Goal: Task Accomplishment & Management: Manage account settings

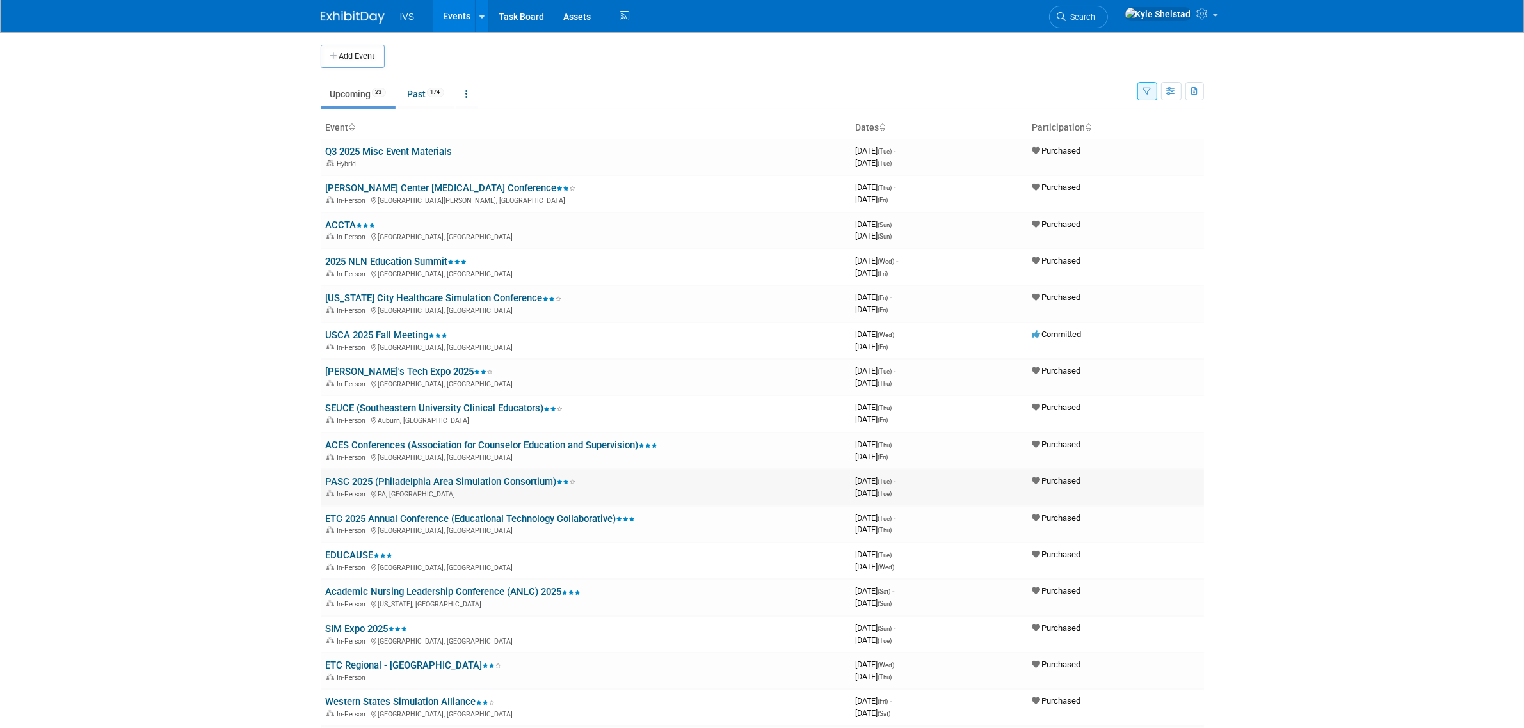
click at [485, 476] on link "PASC 2025 (Philadelphia Area Simulation Consortium)" at bounding box center [451, 482] width 250 height 12
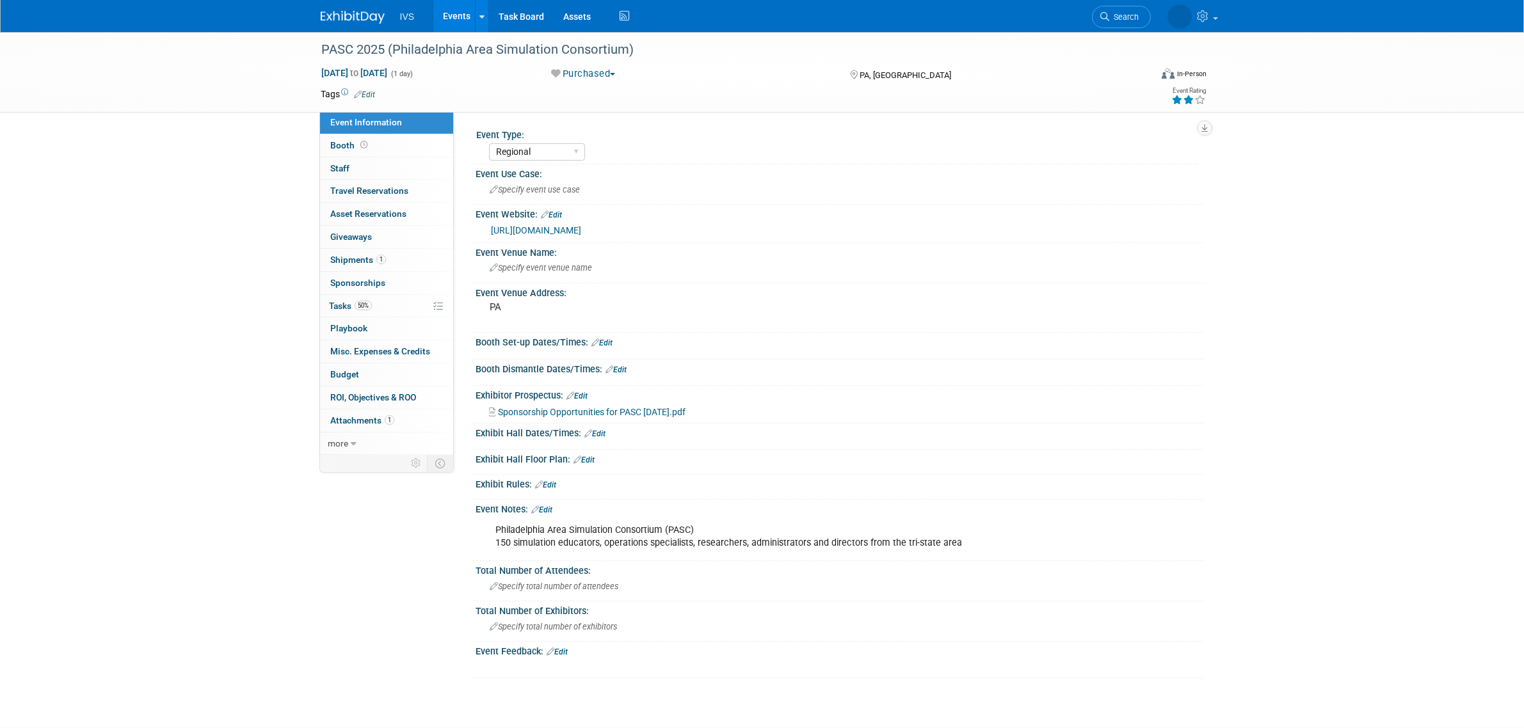
select select "Regional"
click at [418, 260] on link "1 Shipments 1" at bounding box center [386, 260] width 133 height 22
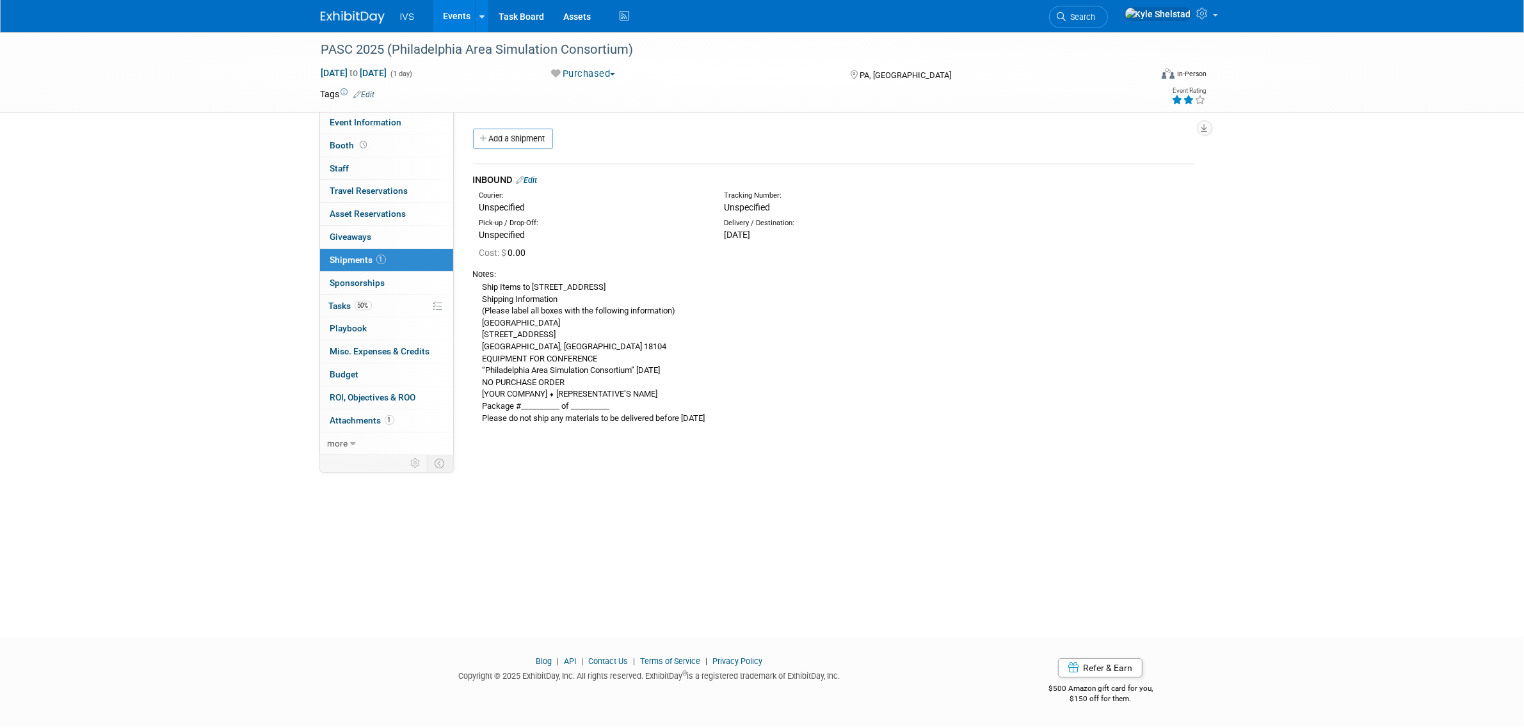
drag, startPoint x: 728, startPoint y: 236, endPoint x: 765, endPoint y: 232, distance: 37.3
click at [765, 232] on div "Mon. Oct 13, 2025" at bounding box center [836, 235] width 225 height 13
click at [448, 20] on link "Events" at bounding box center [456, 16] width 47 height 32
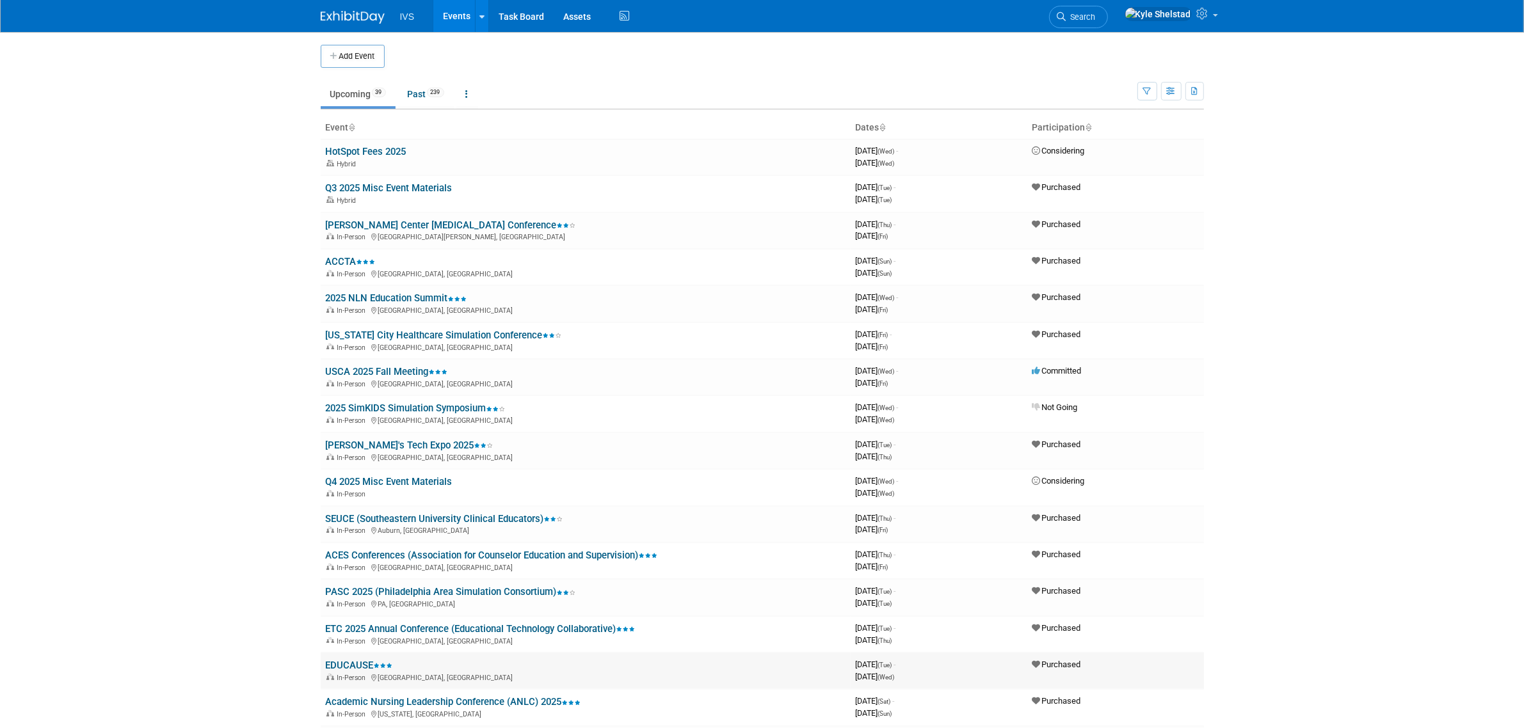
click at [369, 660] on link "EDUCAUSE" at bounding box center [359, 666] width 67 height 12
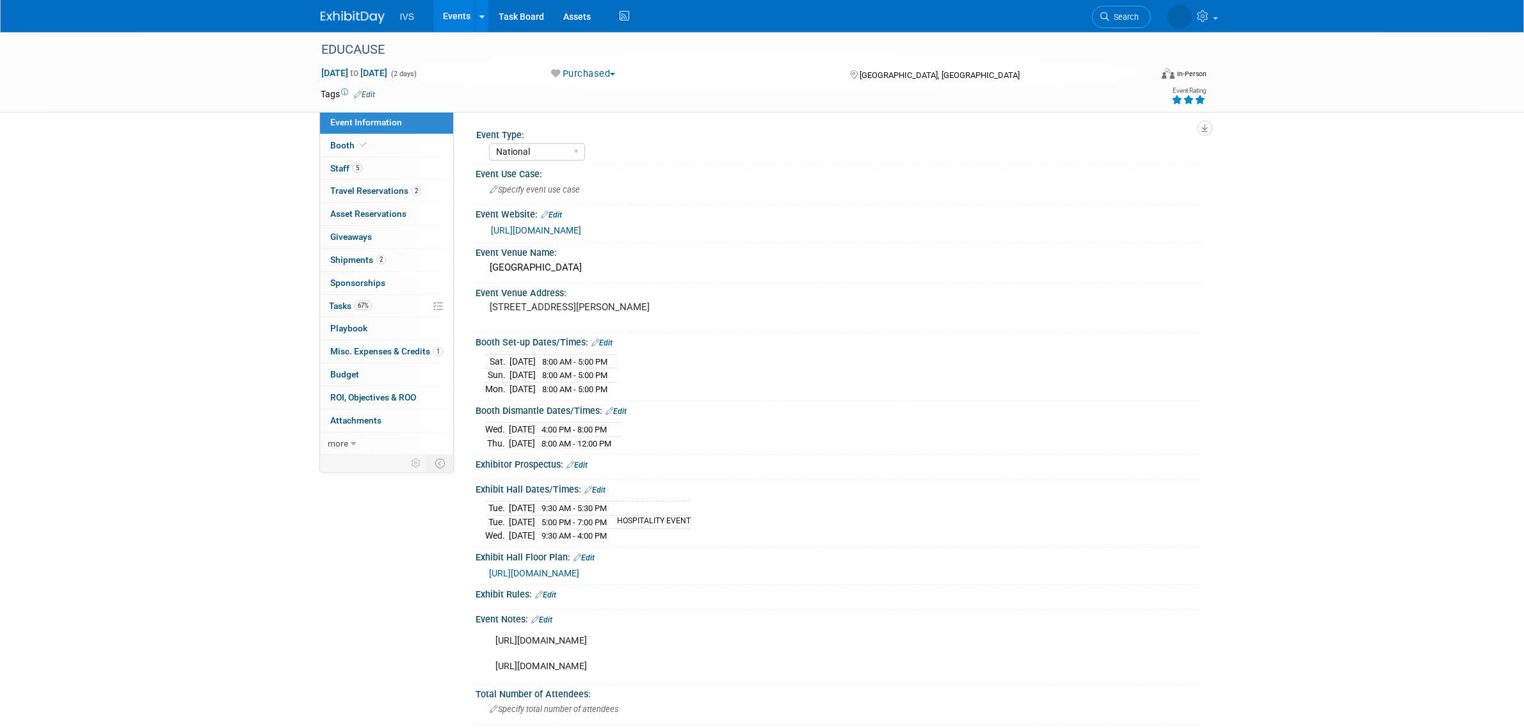
select select "National"
click at [417, 352] on span "Misc. Expenses & Credits 1" at bounding box center [386, 351] width 113 height 10
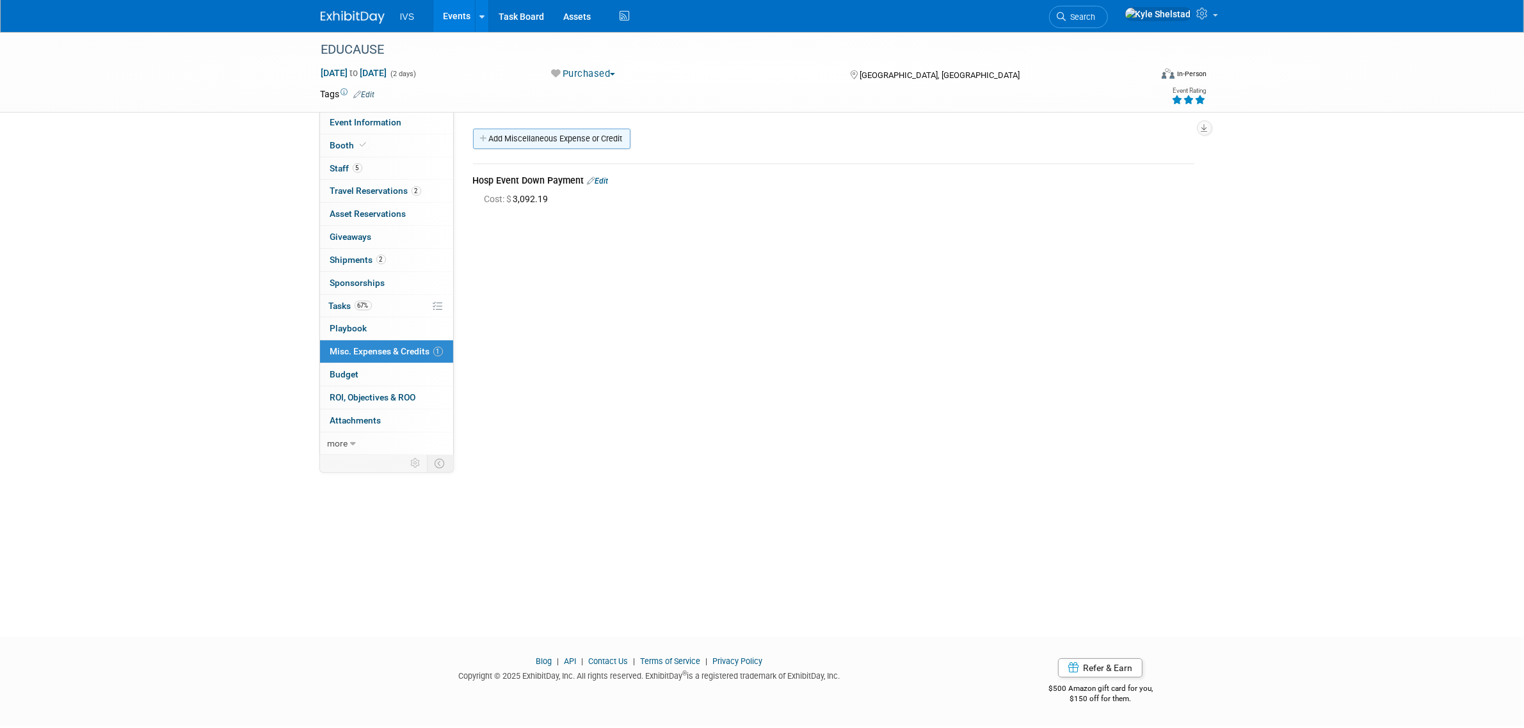
click at [544, 138] on link "Add Miscellaneous Expense or Credit" at bounding box center [551, 139] width 157 height 20
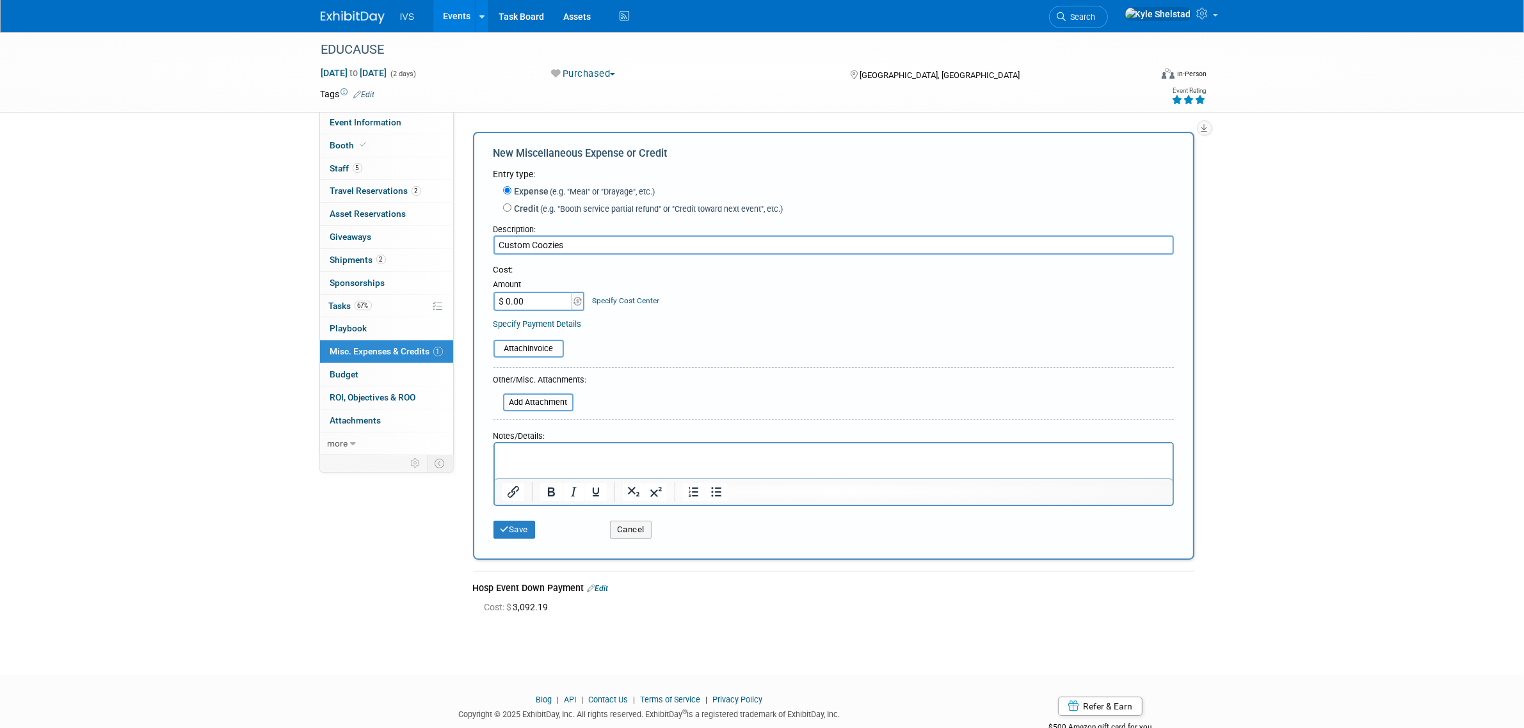
type input "Custom Coozies"
click at [520, 301] on input "$ 0.00" at bounding box center [534, 301] width 80 height 19
type input "$ 479.19"
click at [520, 527] on button "Save" at bounding box center [515, 530] width 42 height 18
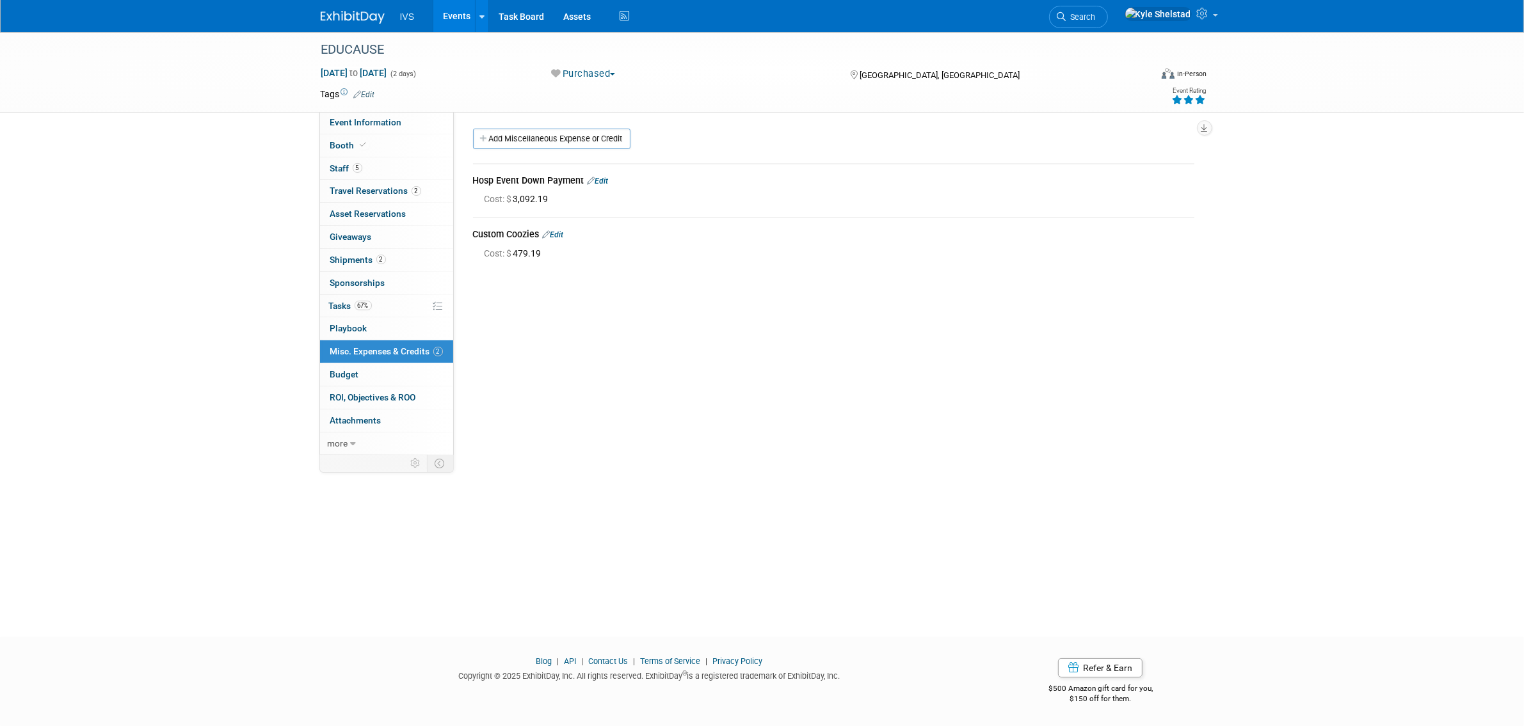
click at [449, 26] on link "Events" at bounding box center [456, 16] width 47 height 32
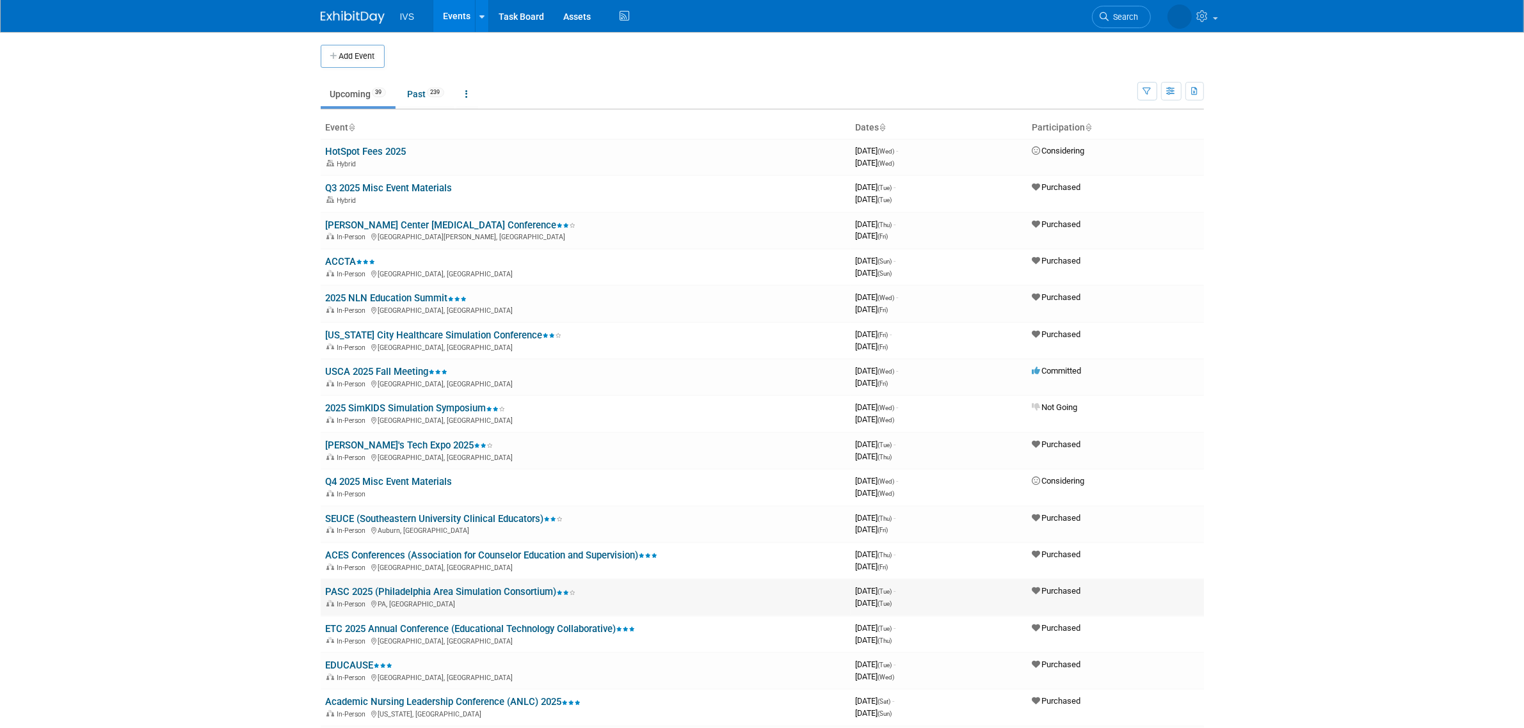
click at [460, 580] on td "PASC 2025 (Philadelphia Area Simulation Consortium) In-Person PA, United States" at bounding box center [586, 597] width 530 height 36
click at [464, 586] on link "PASC 2025 (Philadelphia Area Simulation Consortium)" at bounding box center [451, 592] width 250 height 12
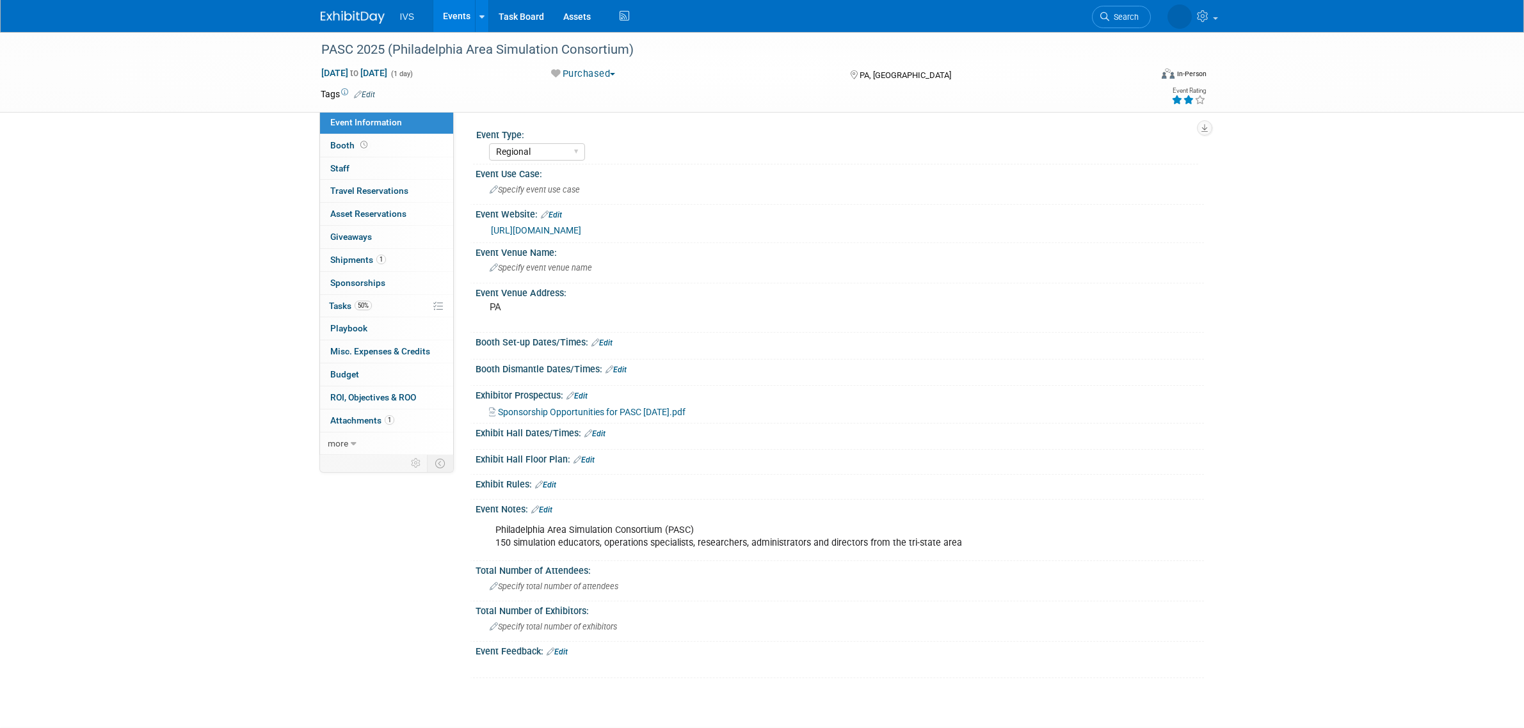
select select "Regional"
click at [428, 261] on link "1 Shipments 1" at bounding box center [386, 260] width 133 height 22
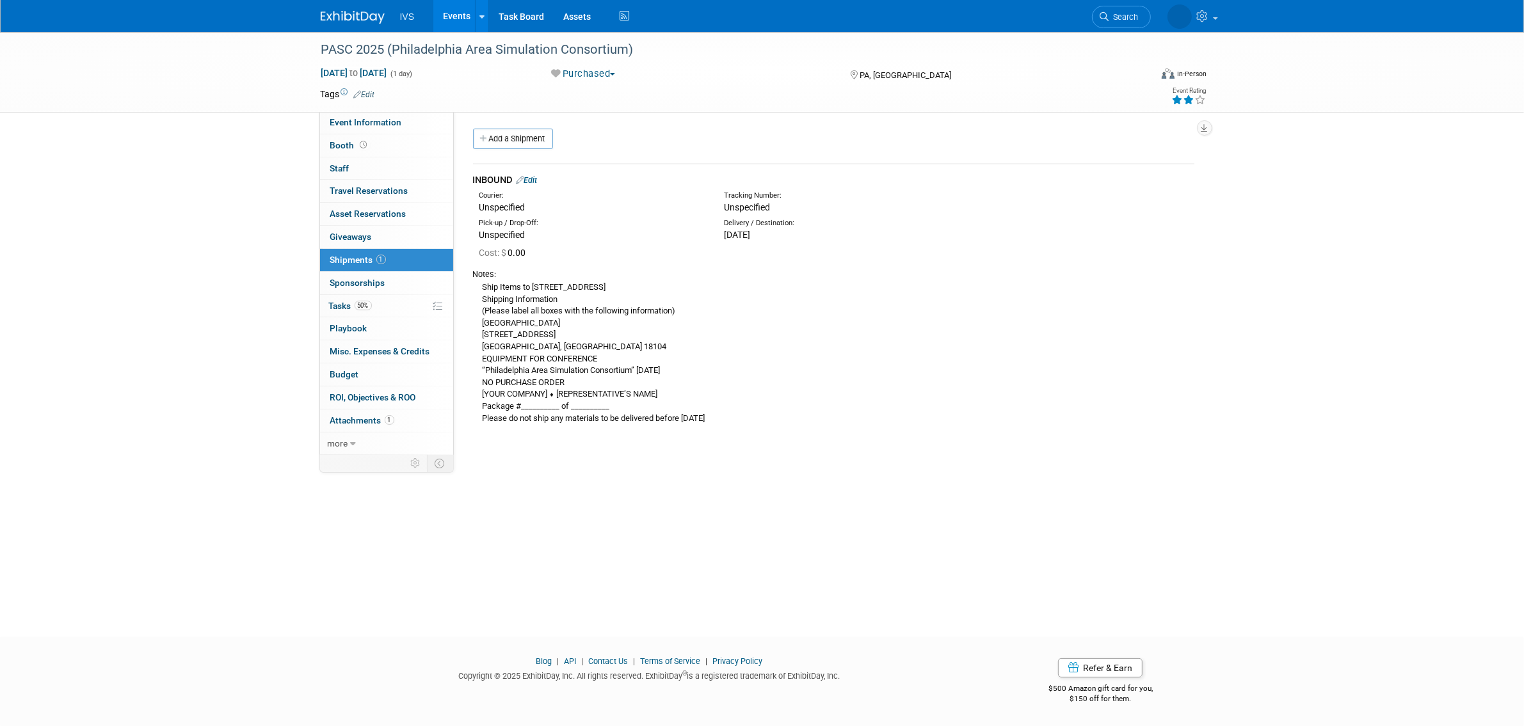
click at [536, 182] on link "Edit" at bounding box center [527, 180] width 21 height 10
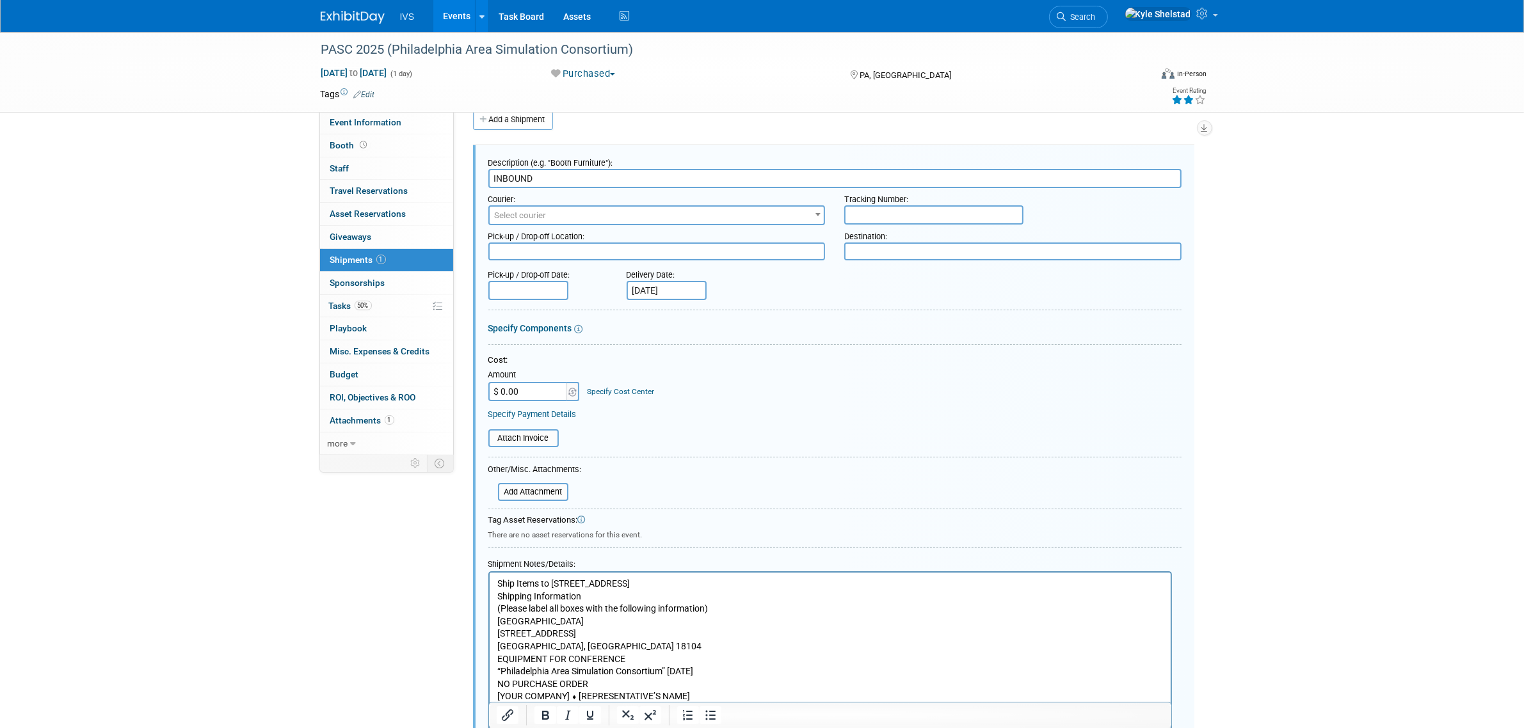
click at [656, 287] on input "Oct 13, 2025" at bounding box center [667, 290] width 80 height 19
click at [786, 381] on span "10" at bounding box center [781, 379] width 25 height 25
type input "Oct 10, 2025"
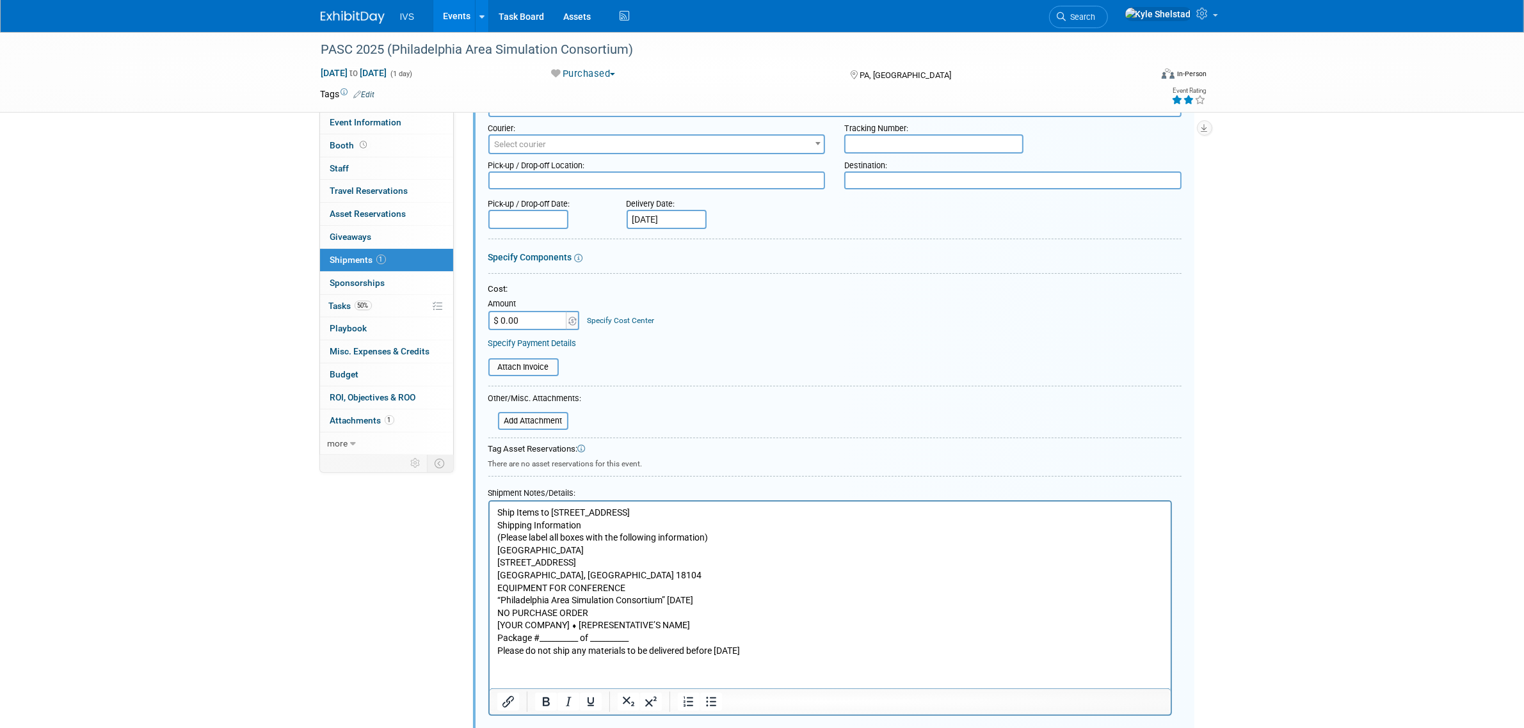
scroll to position [240, 0]
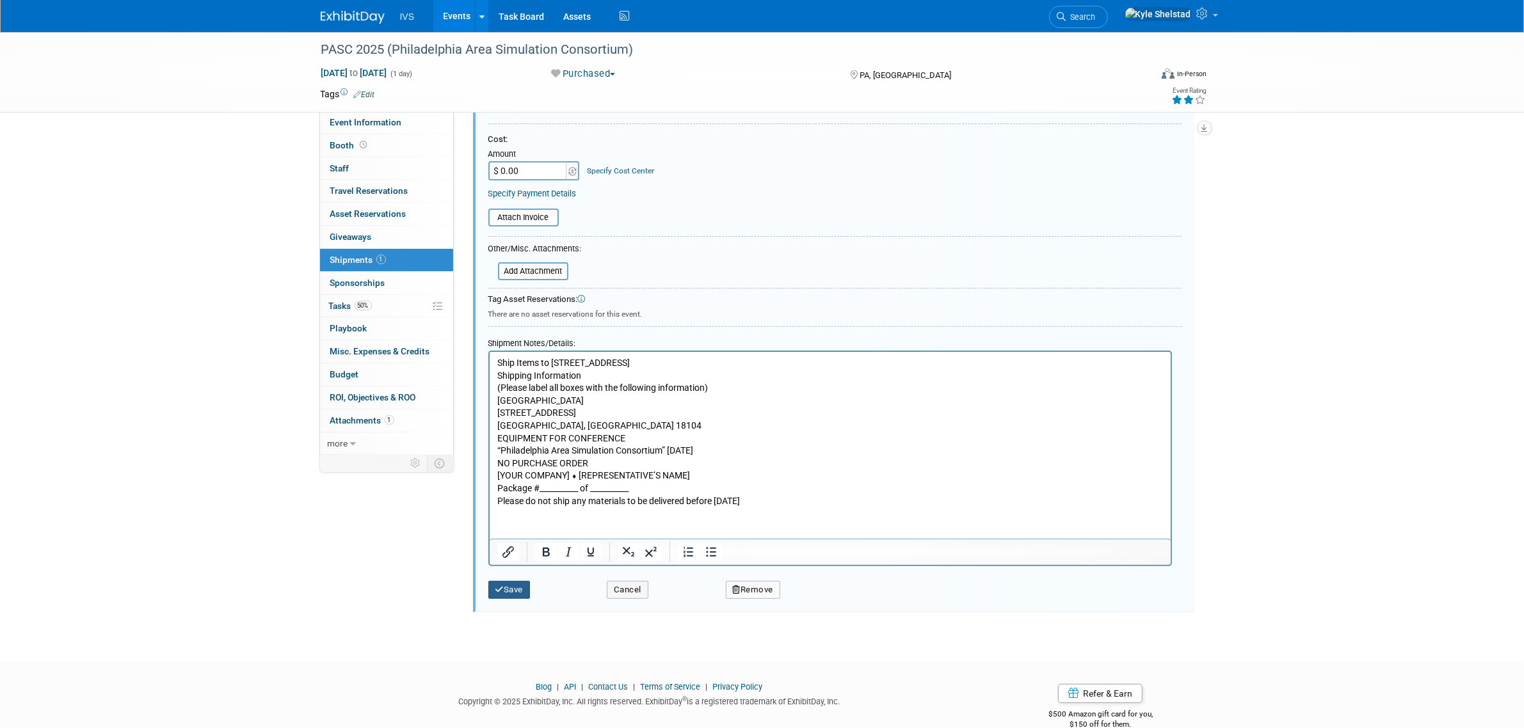
click at [506, 593] on button "Save" at bounding box center [509, 590] width 42 height 18
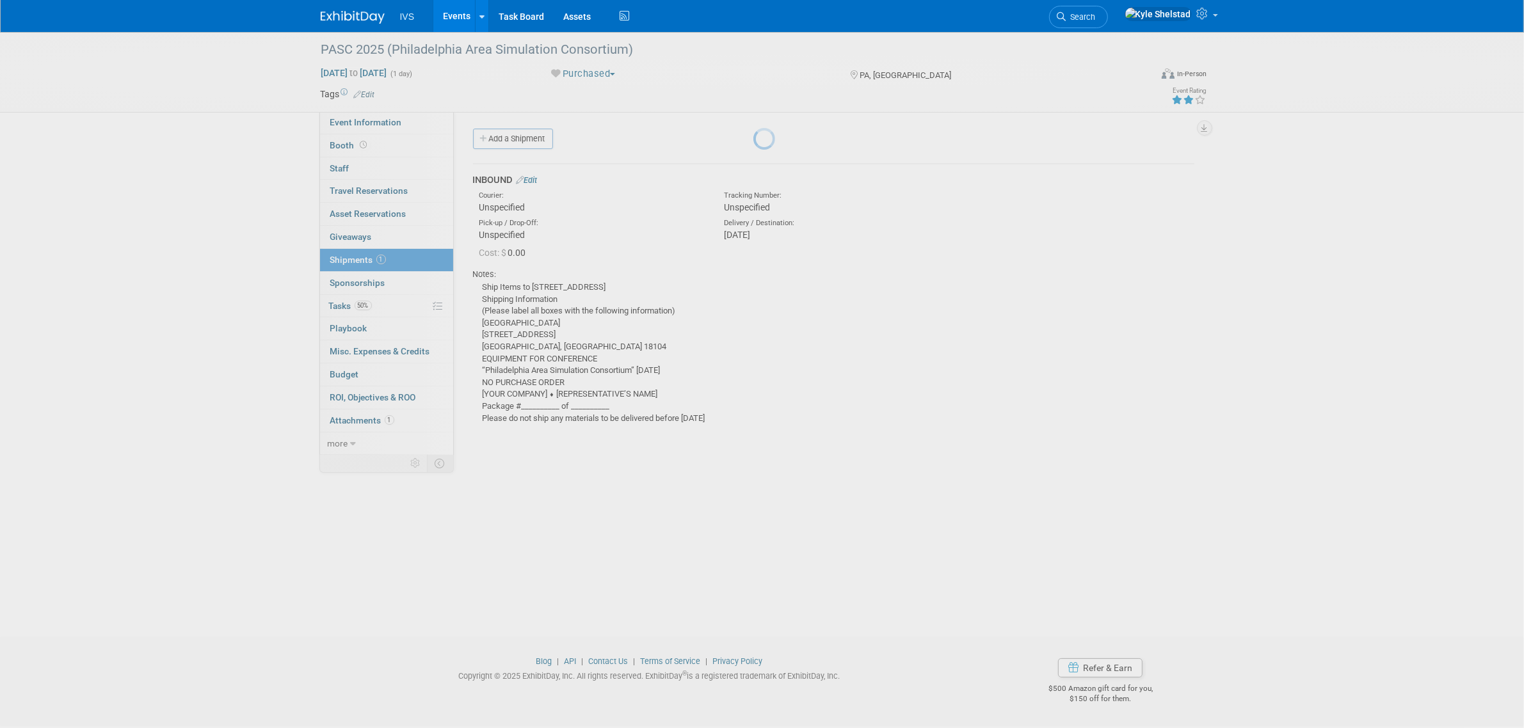
scroll to position [0, 0]
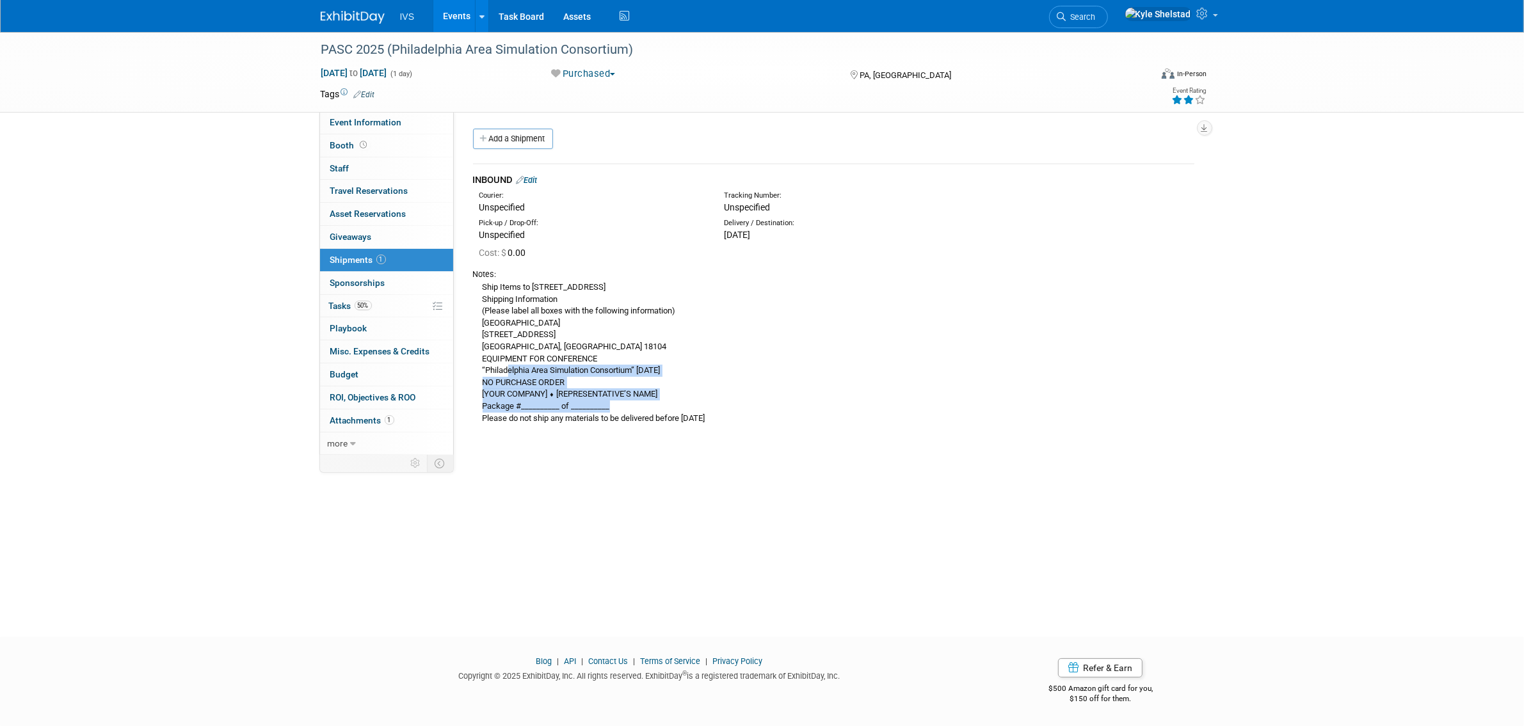
drag, startPoint x: 625, startPoint y: 402, endPoint x: 509, endPoint y: 373, distance: 119.5
click at [509, 373] on div "Ship Items to 100 College Drive, Allentown, PA 18104 Shipping Information (Plea…" at bounding box center [833, 352] width 721 height 144
click at [616, 436] on td "INBOUND Edit Courier: Unspecified Tracking Number:" at bounding box center [833, 300] width 721 height 273
drag, startPoint x: 801, startPoint y: 418, endPoint x: 476, endPoint y: 289, distance: 349.7
click at [476, 289] on div "Ship Items to 100 College Drive, Allentown, PA 18104 Shipping Information (Plea…" at bounding box center [833, 352] width 721 height 144
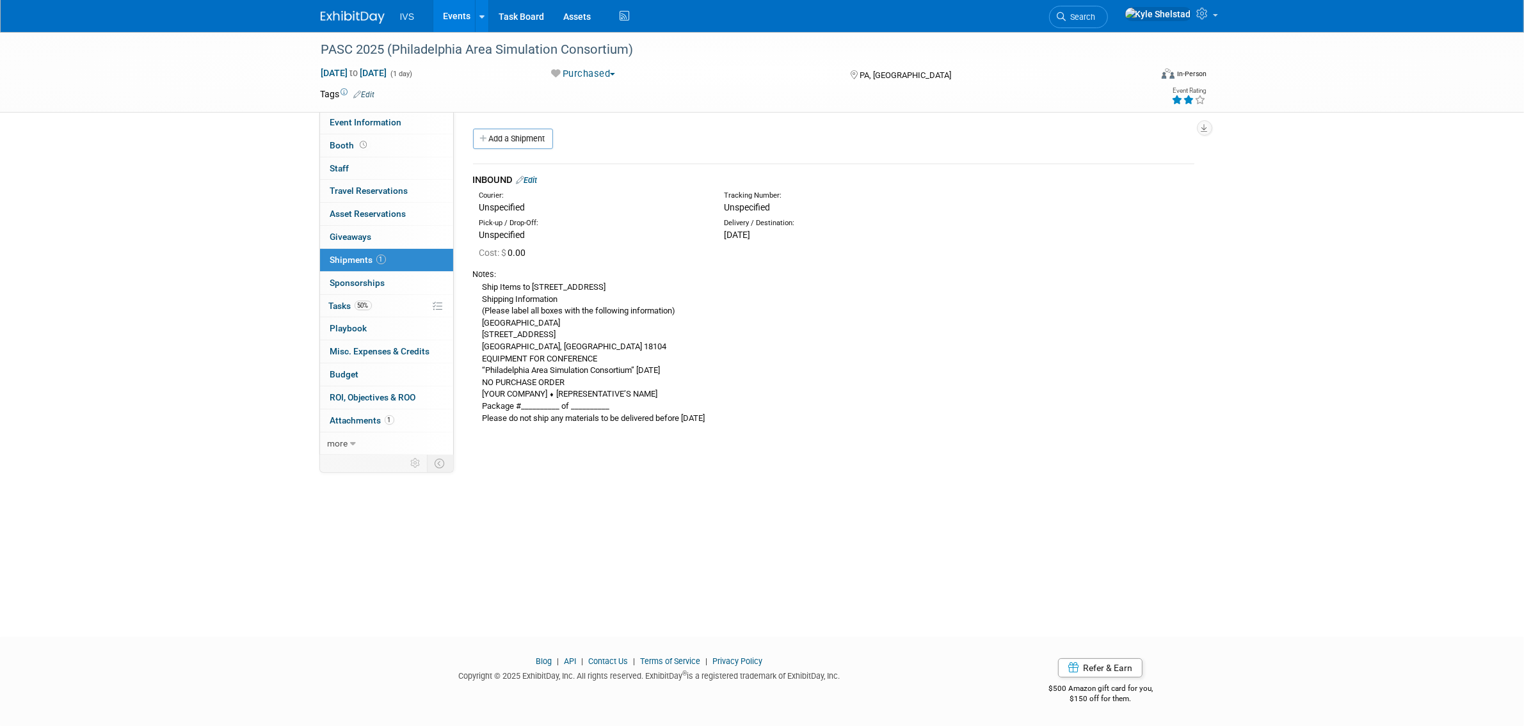
click at [587, 340] on div "Ship Items to 100 College Drive, Allentown, PA 18104 Shipping Information (Plea…" at bounding box center [833, 352] width 721 height 144
drag, startPoint x: 480, startPoint y: 310, endPoint x: 824, endPoint y: 426, distance: 363.1
click at [824, 426] on div "Notes: Ship Items to 100 College Drive, Allentown, PA 18104 Shipping Informatio…" at bounding box center [833, 345] width 721 height 166
copy div "(Please label all boxes with the following information) Cedar Crest College 100…"
drag, startPoint x: 541, startPoint y: 362, endPoint x: 609, endPoint y: 317, distance: 81.8
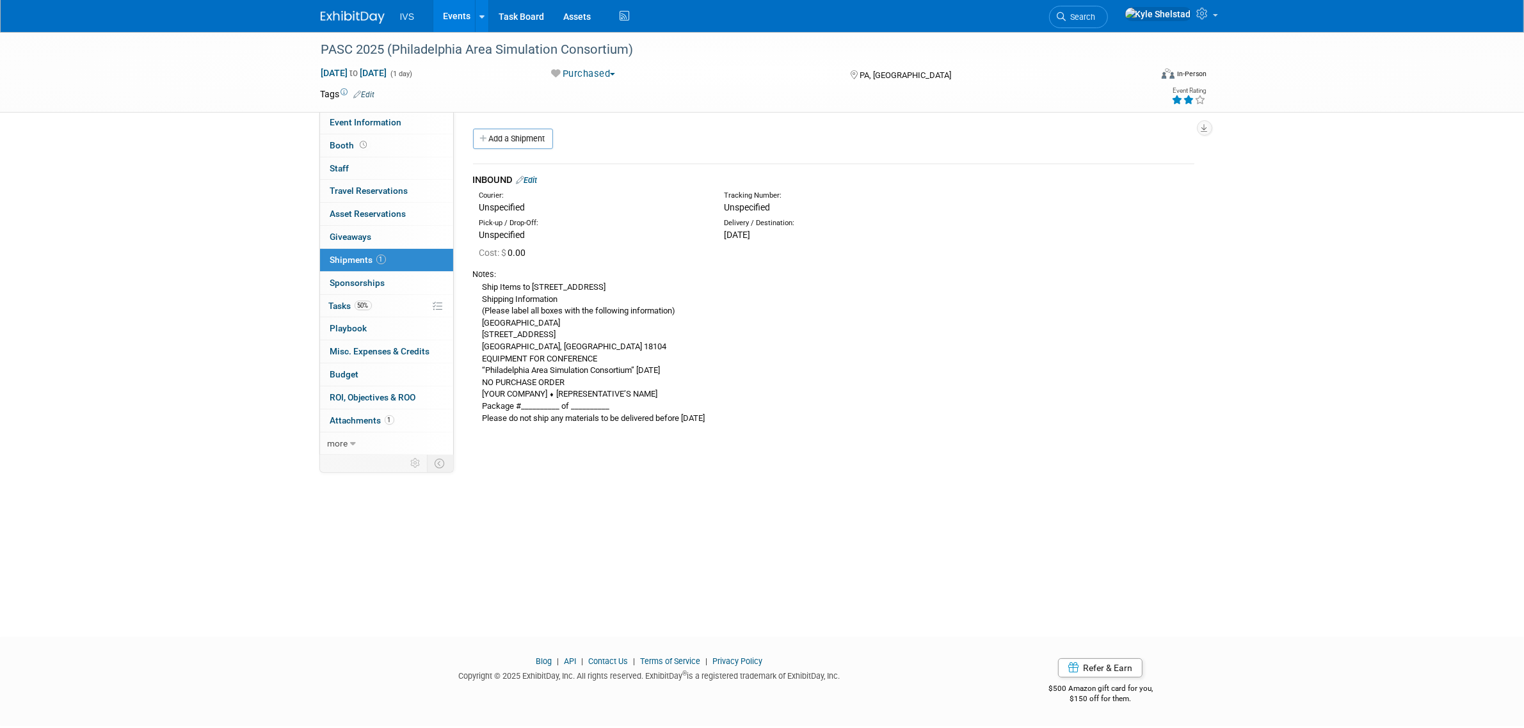
click at [609, 317] on div "Ship Items to 100 College Drive, Allentown, PA 18104 Shipping Information (Plea…" at bounding box center [833, 352] width 721 height 144
drag, startPoint x: 604, startPoint y: 295, endPoint x: 498, endPoint y: 277, distance: 107.1
click at [498, 277] on div "Notes: Ship Items to 100 College Drive, Allentown, PA 18104 Shipping Informatio…" at bounding box center [833, 345] width 721 height 166
copy div "Ship Items to 100 College Drive, Allentown, PA 18104 Shipping Information"
drag, startPoint x: 482, startPoint y: 321, endPoint x: 570, endPoint y: 346, distance: 91.8
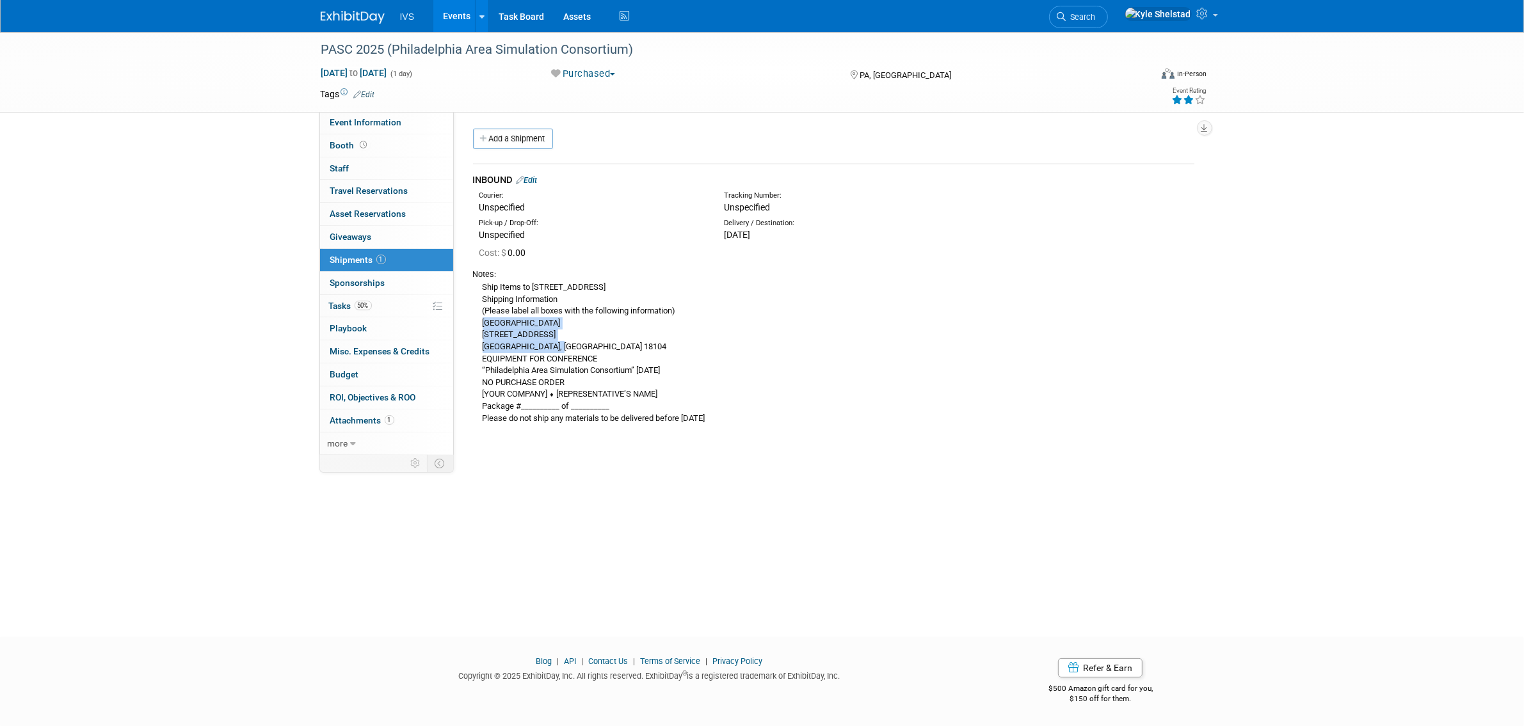
click at [570, 346] on div "Ship Items to 100 College Drive, Allentown, PA 18104 Shipping Information (Plea…" at bounding box center [833, 352] width 721 height 144
copy div "Cedar Crest College 100 College Drive Allentown, PA 18104"
click at [458, 16] on link "Events" at bounding box center [456, 16] width 47 height 32
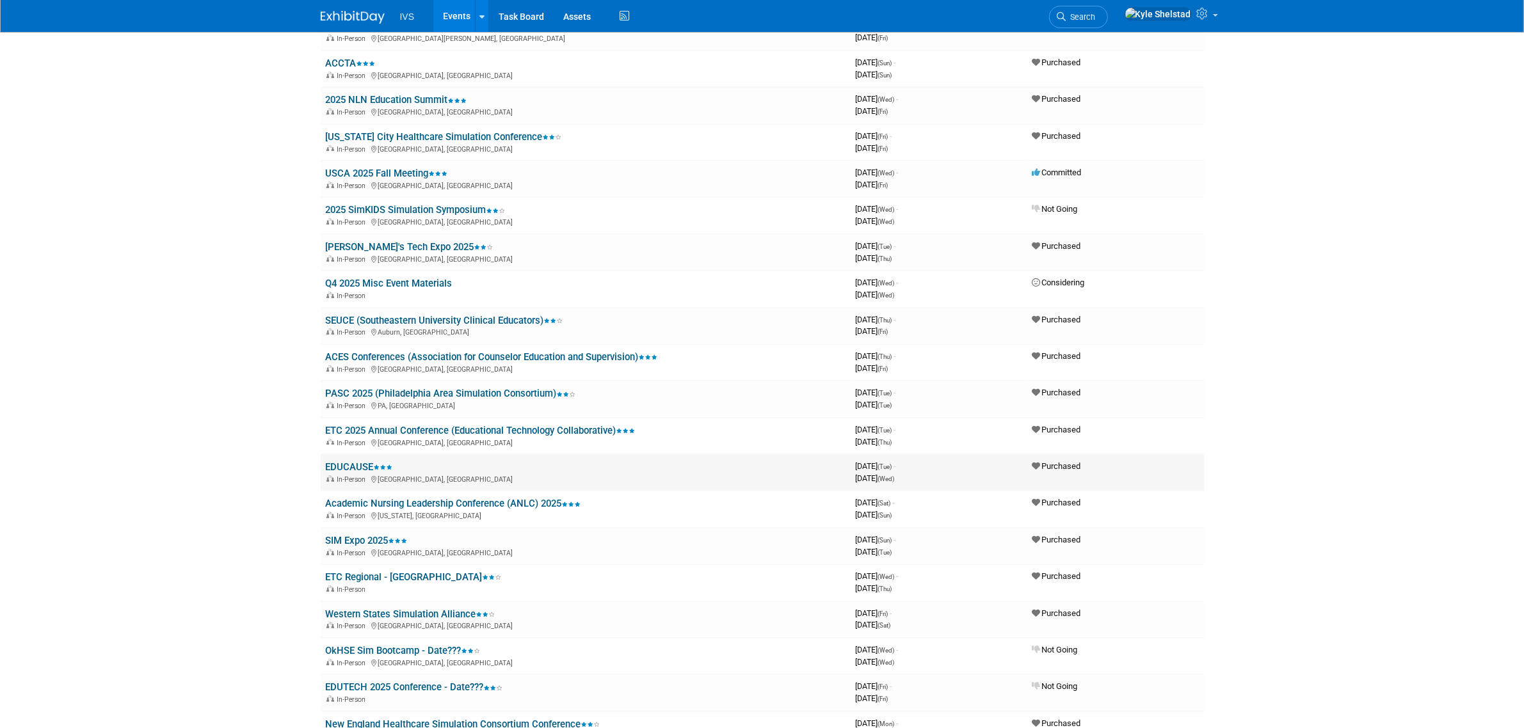
scroll to position [213, 0]
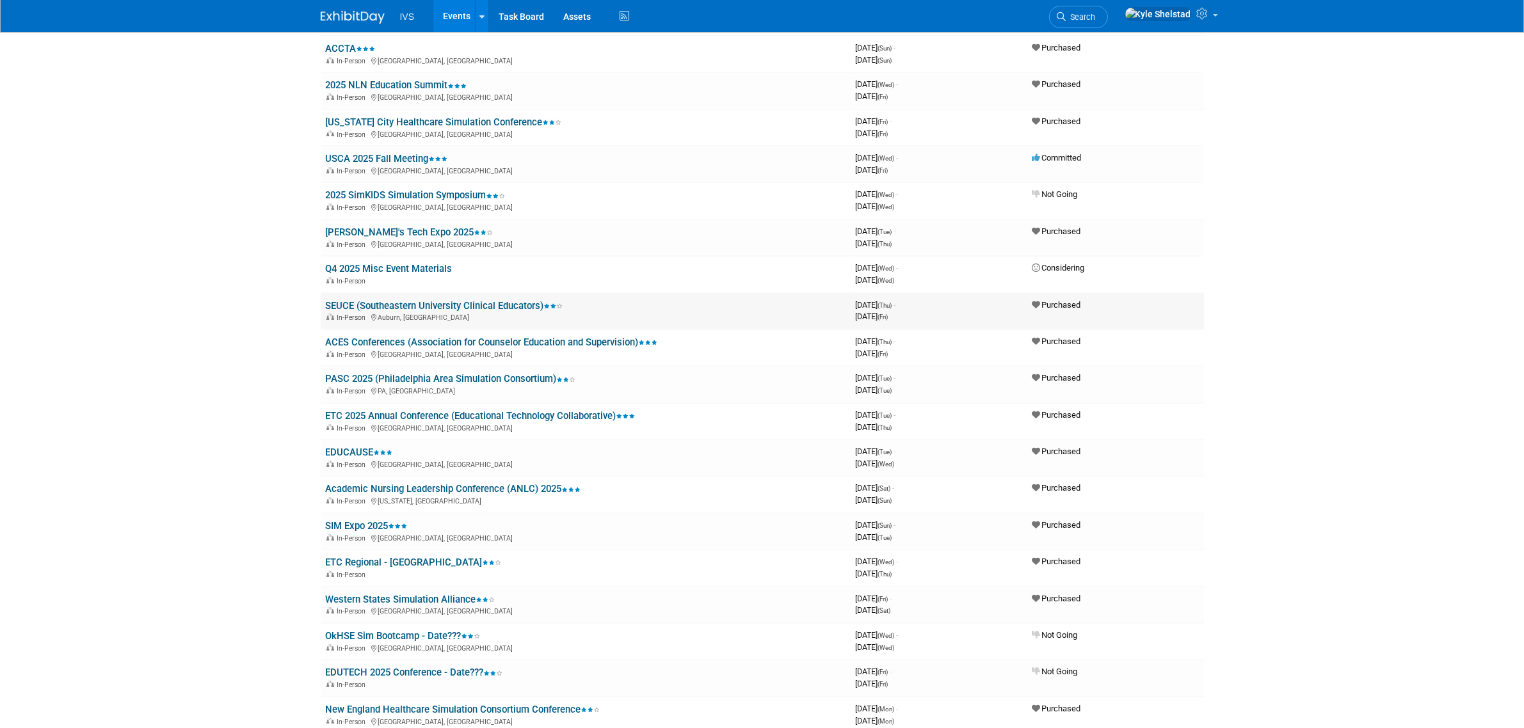
click at [396, 293] on td "SEUCE (Southeastern University Clinical Educators) In-Person [GEOGRAPHIC_DATA],…" at bounding box center [586, 311] width 530 height 36
click at [394, 300] on link "SEUCE (Southeastern University Clinical Educators)" at bounding box center [444, 306] width 237 height 12
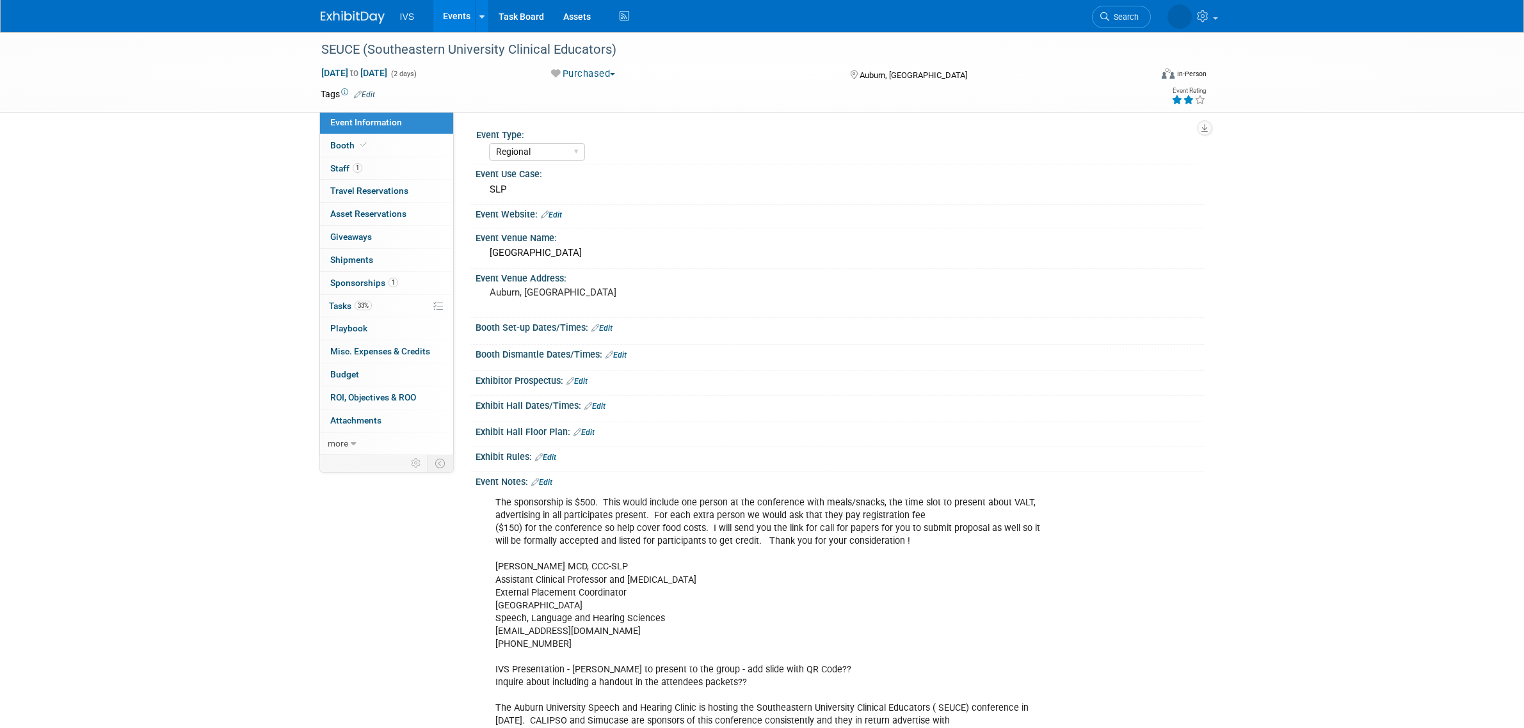
select select "Regional"
click at [395, 152] on link "Booth" at bounding box center [386, 145] width 133 height 22
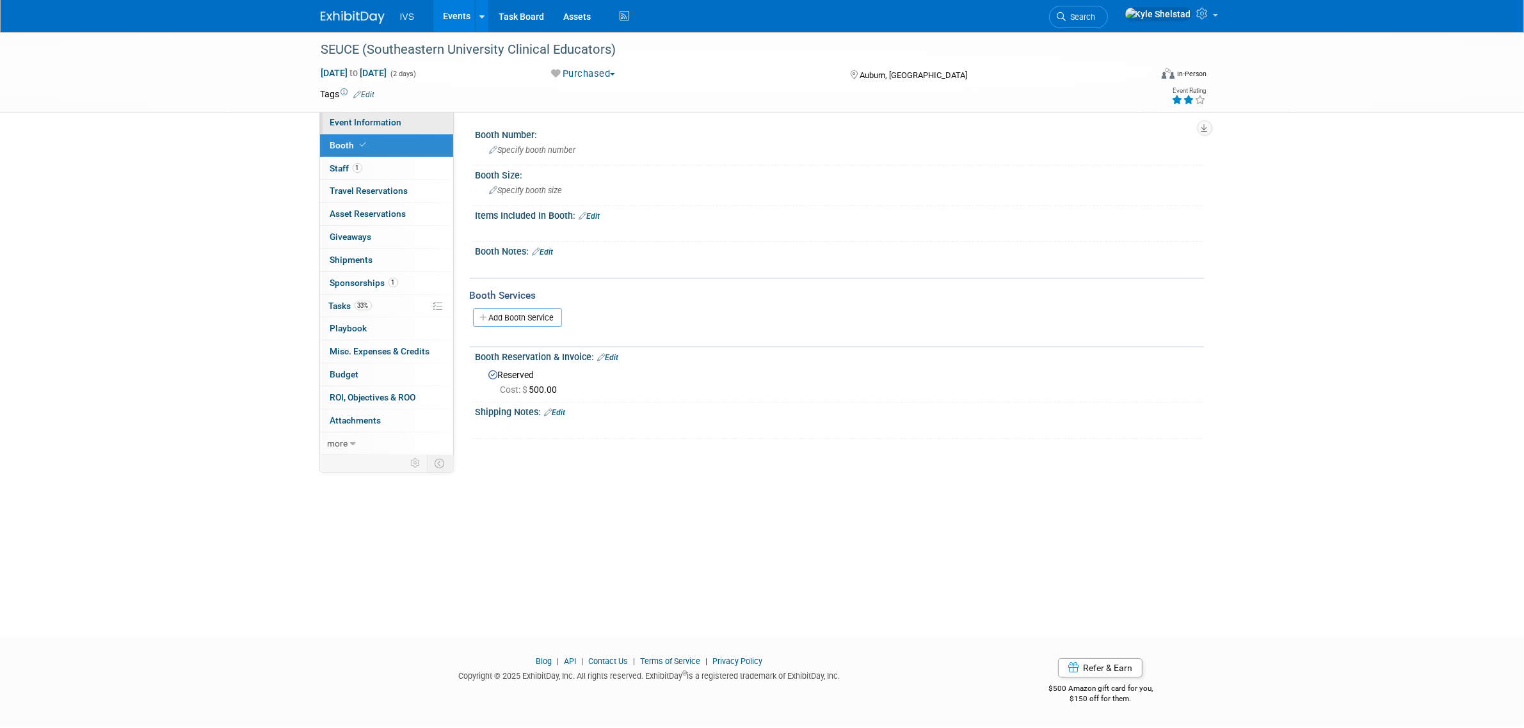
click at [392, 125] on span "Event Information" at bounding box center [366, 122] width 72 height 10
select select "Regional"
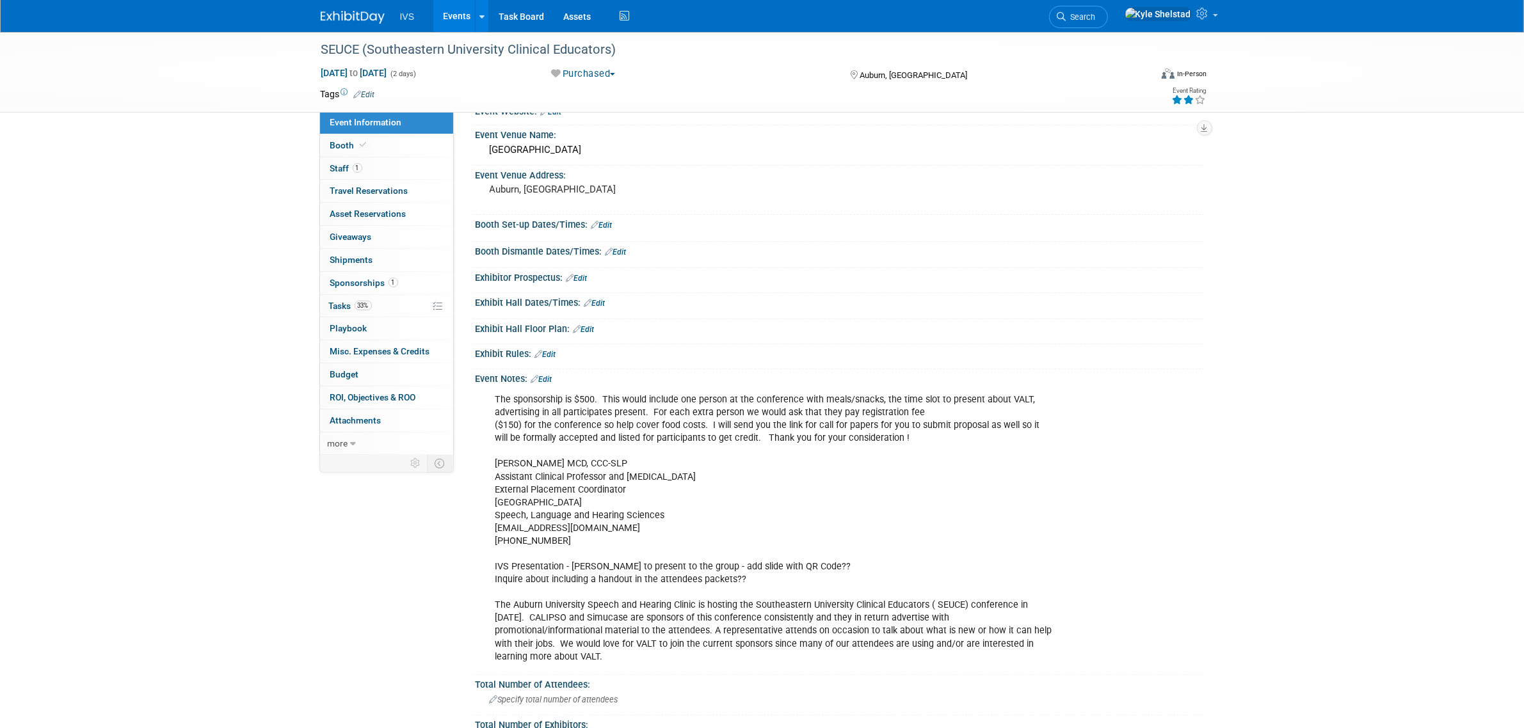
scroll to position [106, 0]
drag, startPoint x: 607, startPoint y: 395, endPoint x: 792, endPoint y: 404, distance: 185.2
click at [772, 403] on div "The sponsorship is $500. This would include one person at the conference with m…" at bounding box center [774, 525] width 577 height 283
click at [792, 404] on div "The sponsorship is $500. This would include one person at the conference with m…" at bounding box center [774, 525] width 577 height 283
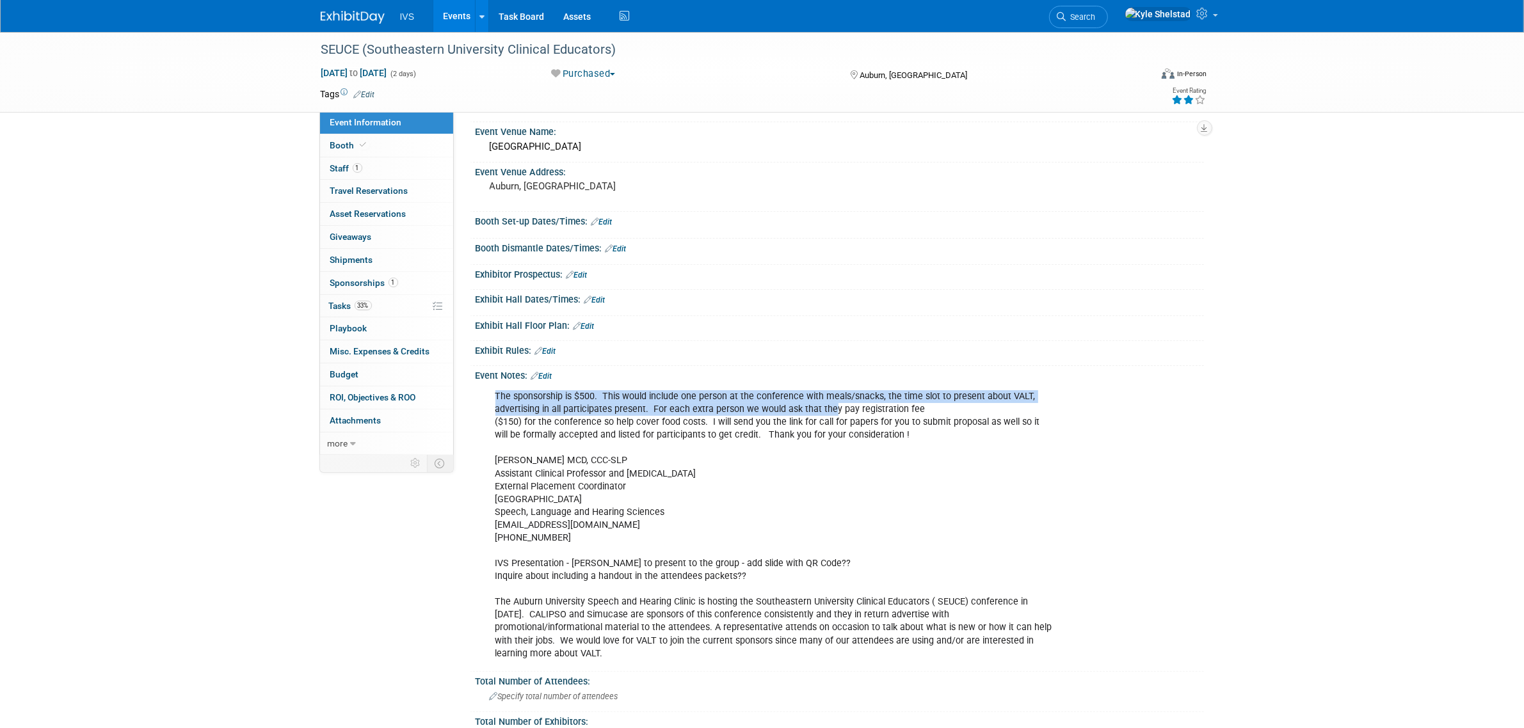
drag, startPoint x: 766, startPoint y: 387, endPoint x: 901, endPoint y: 411, distance: 137.7
click at [875, 387] on div "The sponsorship is $500. This would include one person at the conference with m…" at bounding box center [838, 384] width 712 height 6
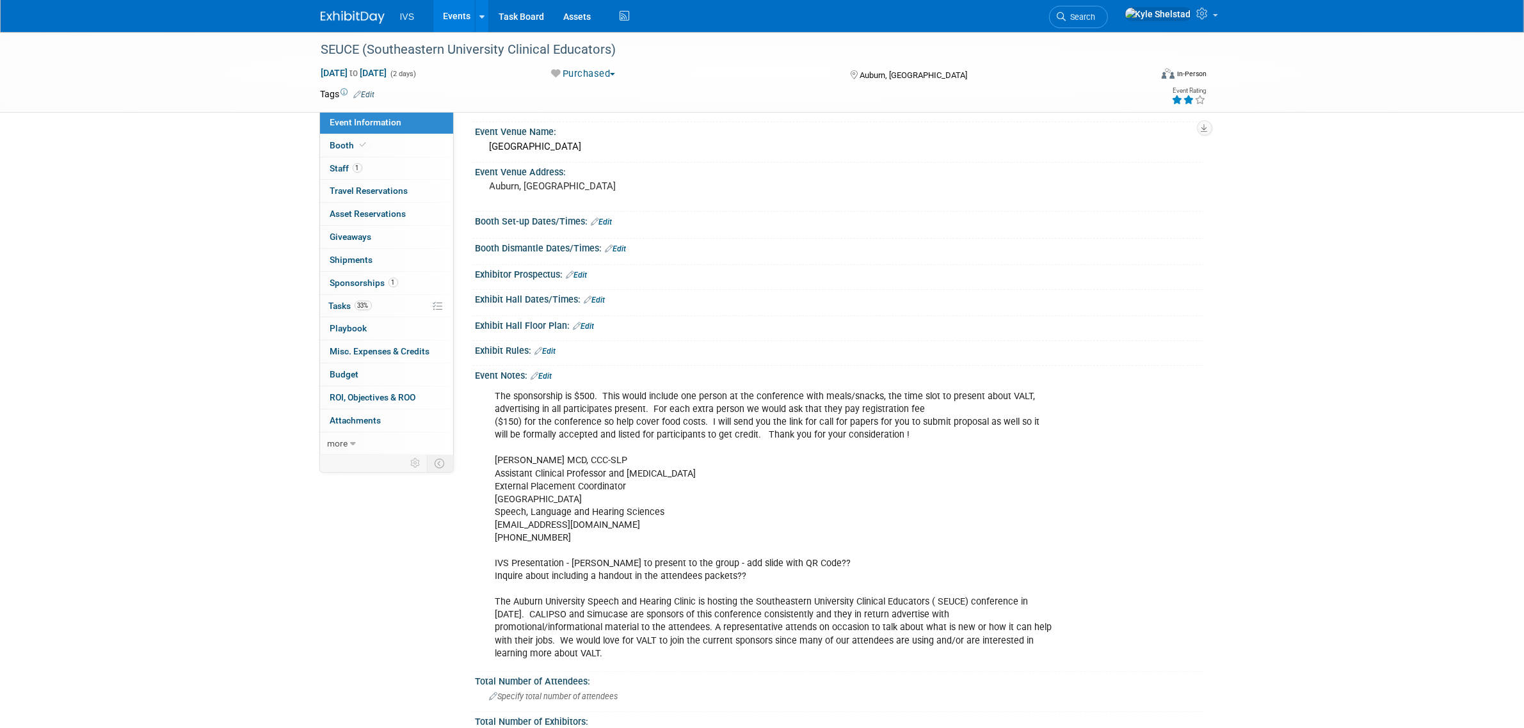
click at [901, 411] on div "The sponsorship is $500. This would include one person at the conference with m…" at bounding box center [774, 525] width 577 height 283
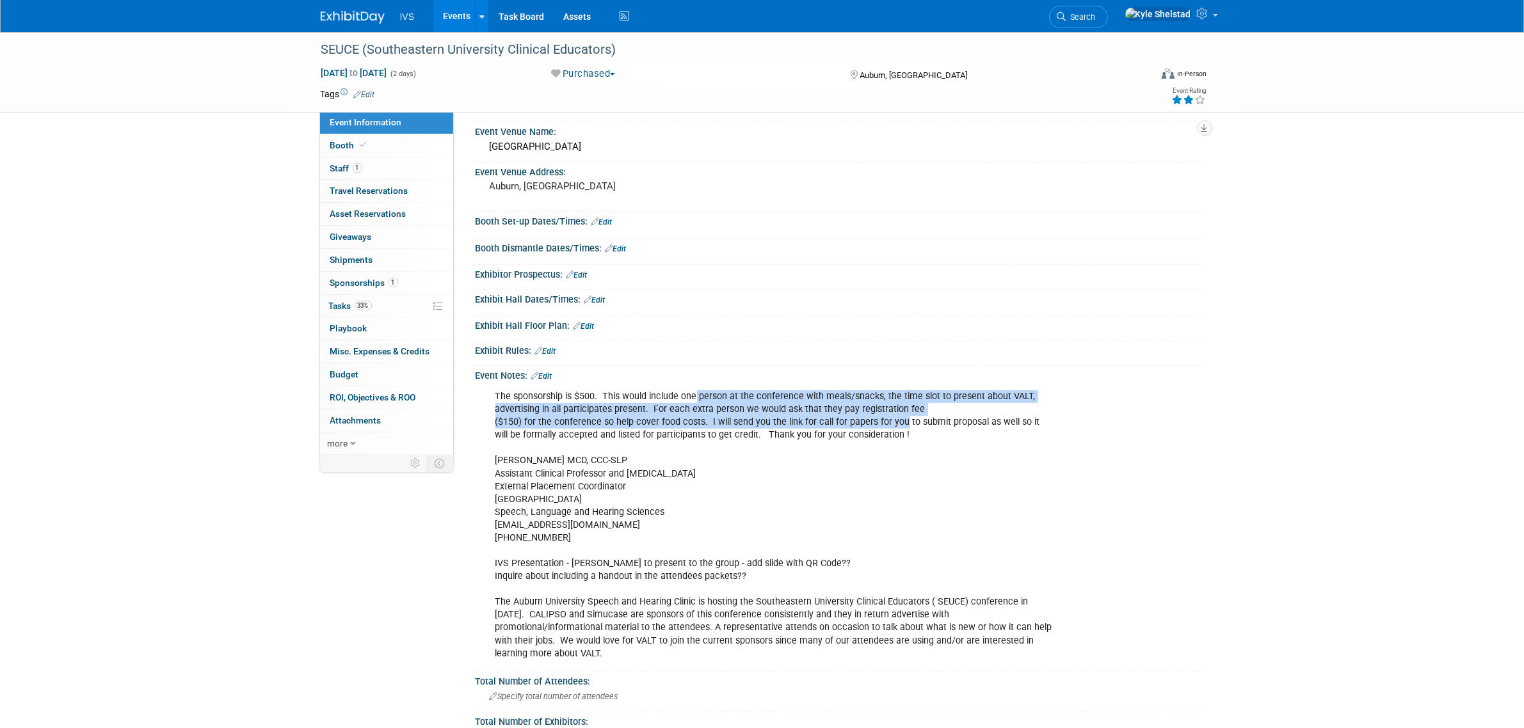
drag, startPoint x: 791, startPoint y: 399, endPoint x: 911, endPoint y: 415, distance: 121.4
click at [906, 415] on div "The sponsorship is $500. This would include one person at the conference with m…" at bounding box center [774, 525] width 577 height 283
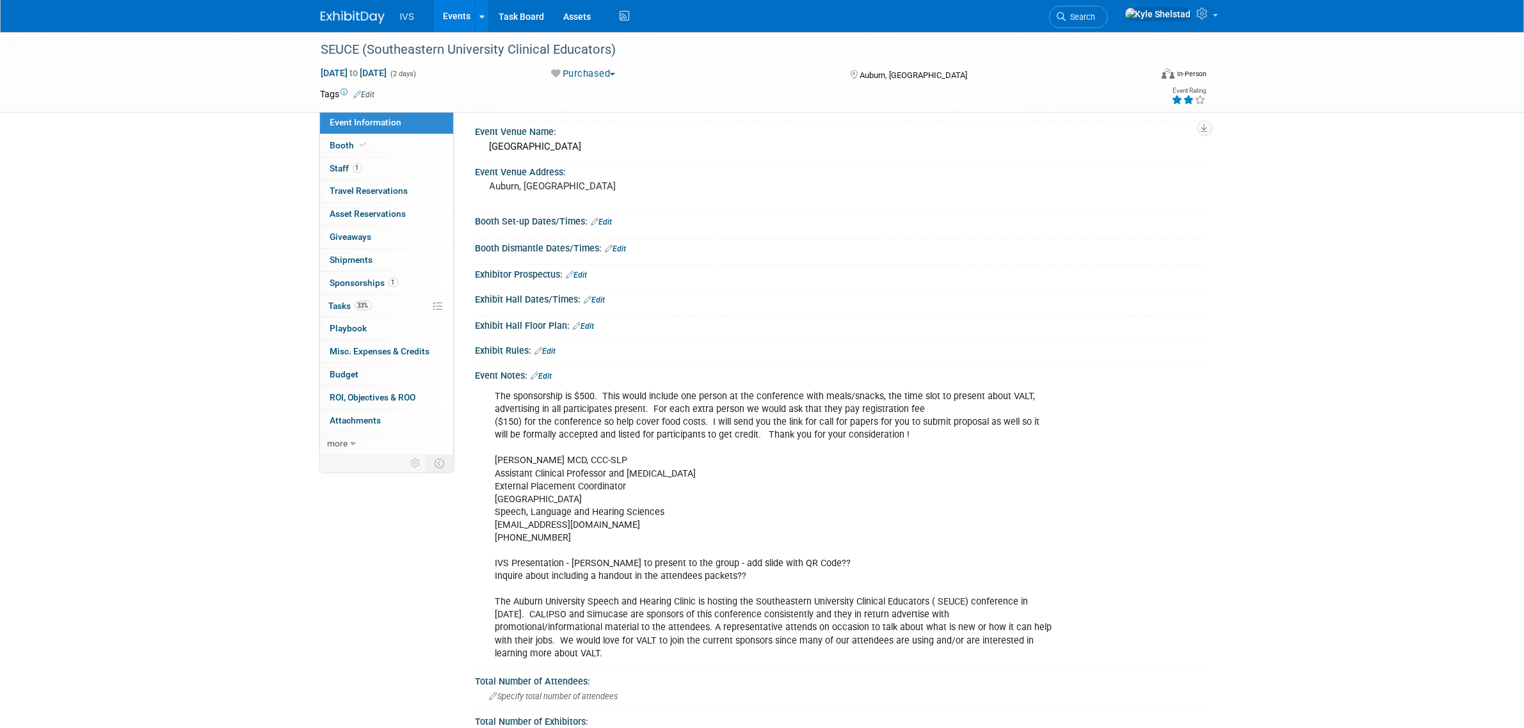
click at [911, 415] on div "The sponsorship is $500. This would include one person at the conference with m…" at bounding box center [774, 525] width 577 height 283
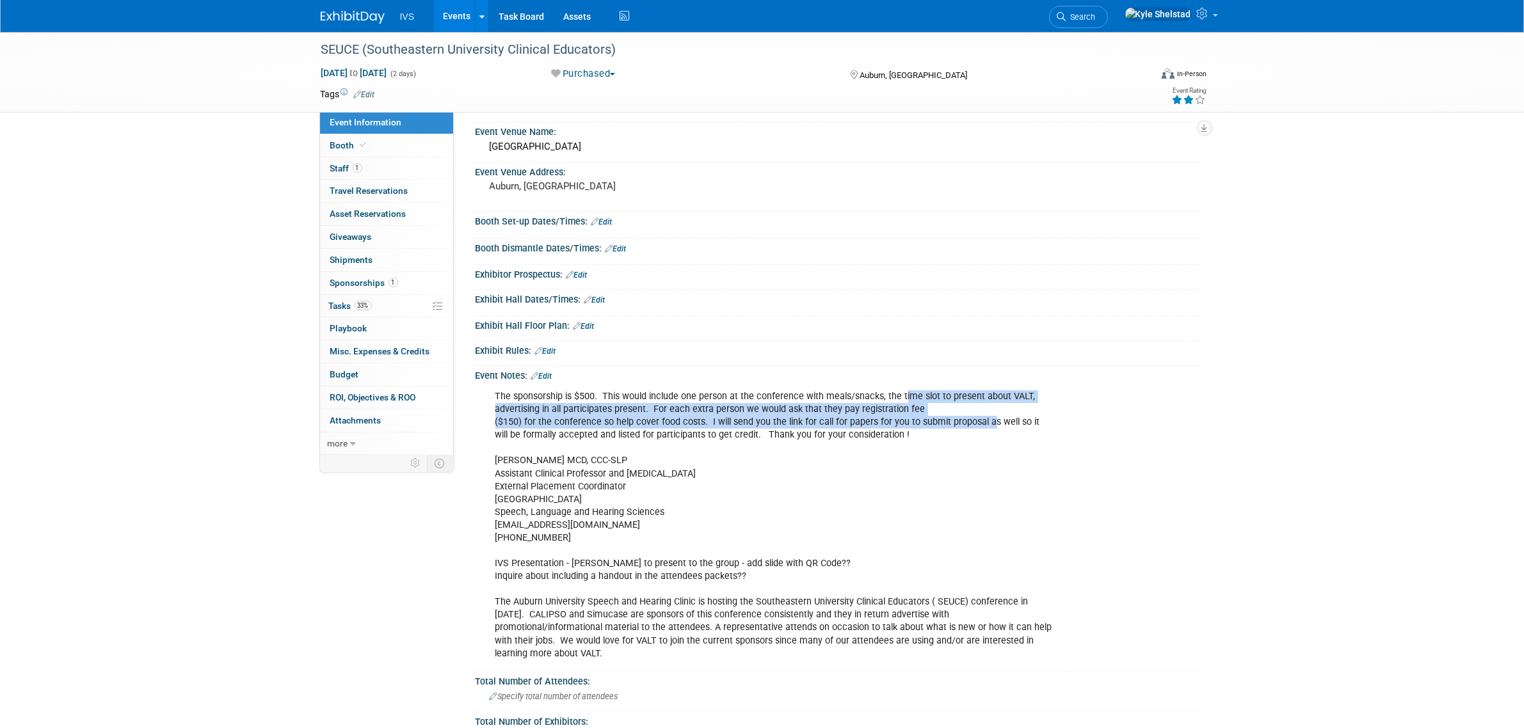
click at [1006, 428] on div "The sponsorship is $500. This would include one person at the conference with m…" at bounding box center [774, 525] width 577 height 283
drag, startPoint x: 498, startPoint y: 410, endPoint x: 846, endPoint y: 429, distance: 348.1
click at [846, 429] on div "The sponsorship is $500. This would include one person at the conference with m…" at bounding box center [774, 525] width 577 height 283
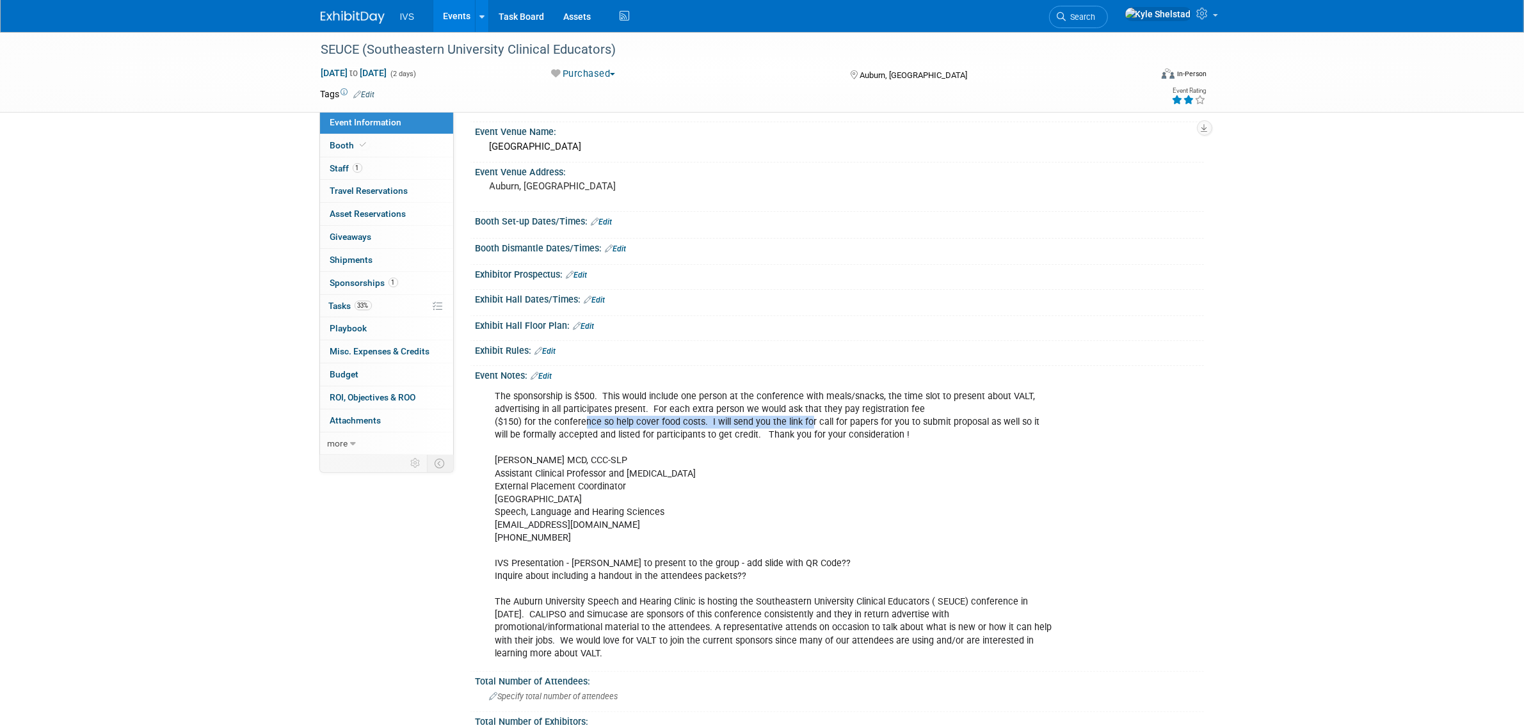
drag, startPoint x: 597, startPoint y: 417, endPoint x: 821, endPoint y: 429, distance: 224.4
click at [805, 427] on div "The sponsorship is $500. This would include one person at the conference with m…" at bounding box center [774, 525] width 577 height 283
click at [832, 431] on div "The sponsorship is $500. This would include one person at the conference with m…" at bounding box center [774, 525] width 577 height 283
drag, startPoint x: 693, startPoint y: 418, endPoint x: 983, endPoint y: 429, distance: 290.8
click at [983, 429] on div "The sponsorship is $500. This would include one person at the conference with m…" at bounding box center [774, 525] width 577 height 283
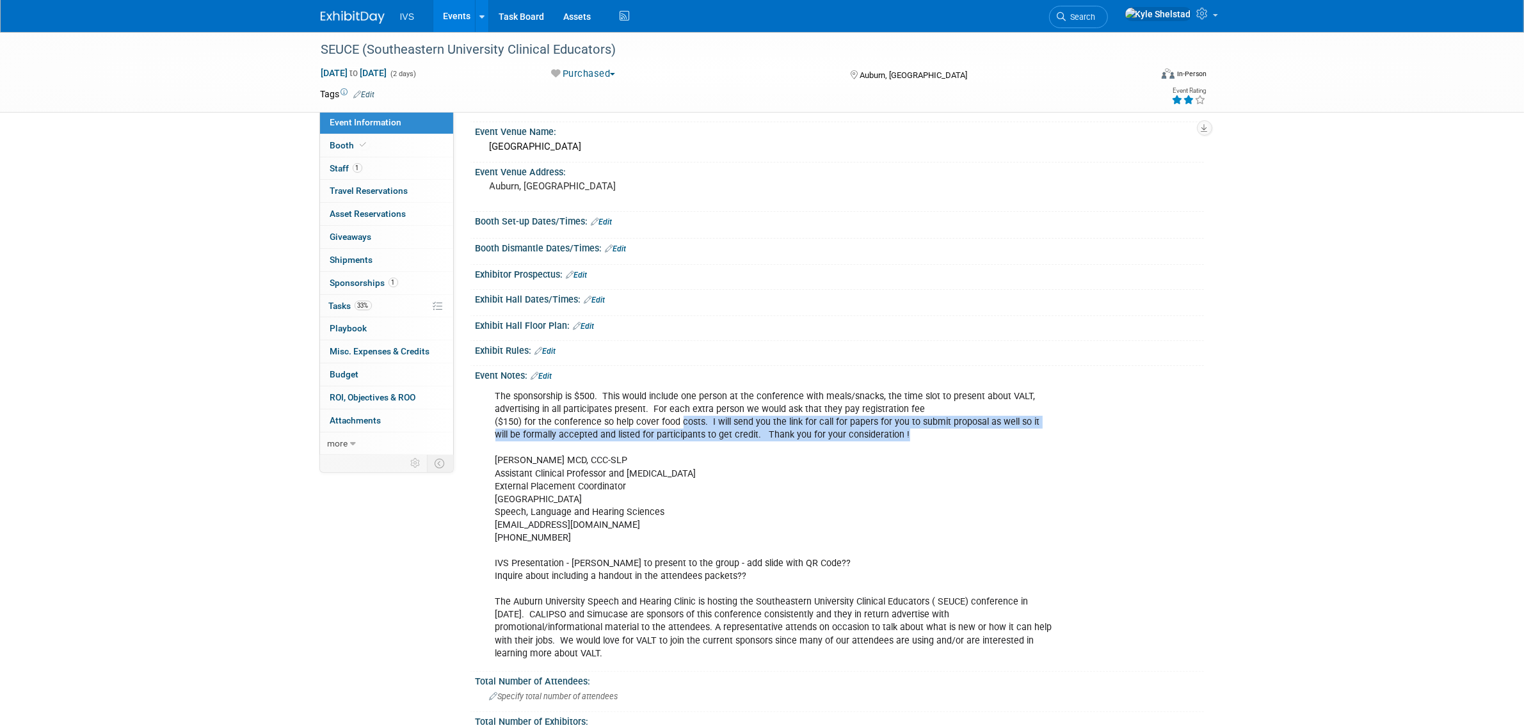
click at [983, 429] on div "The sponsorship is $500. This would include one person at the conference with m…" at bounding box center [774, 525] width 577 height 283
drag, startPoint x: 939, startPoint y: 428, endPoint x: 1022, endPoint y: 443, distance: 84.0
click at [995, 438] on div "The sponsorship is $500. This would include one person at the conference with m…" at bounding box center [774, 525] width 577 height 283
click at [1022, 443] on div "The sponsorship is $500. This would include one person at the conference with m…" at bounding box center [774, 525] width 577 height 283
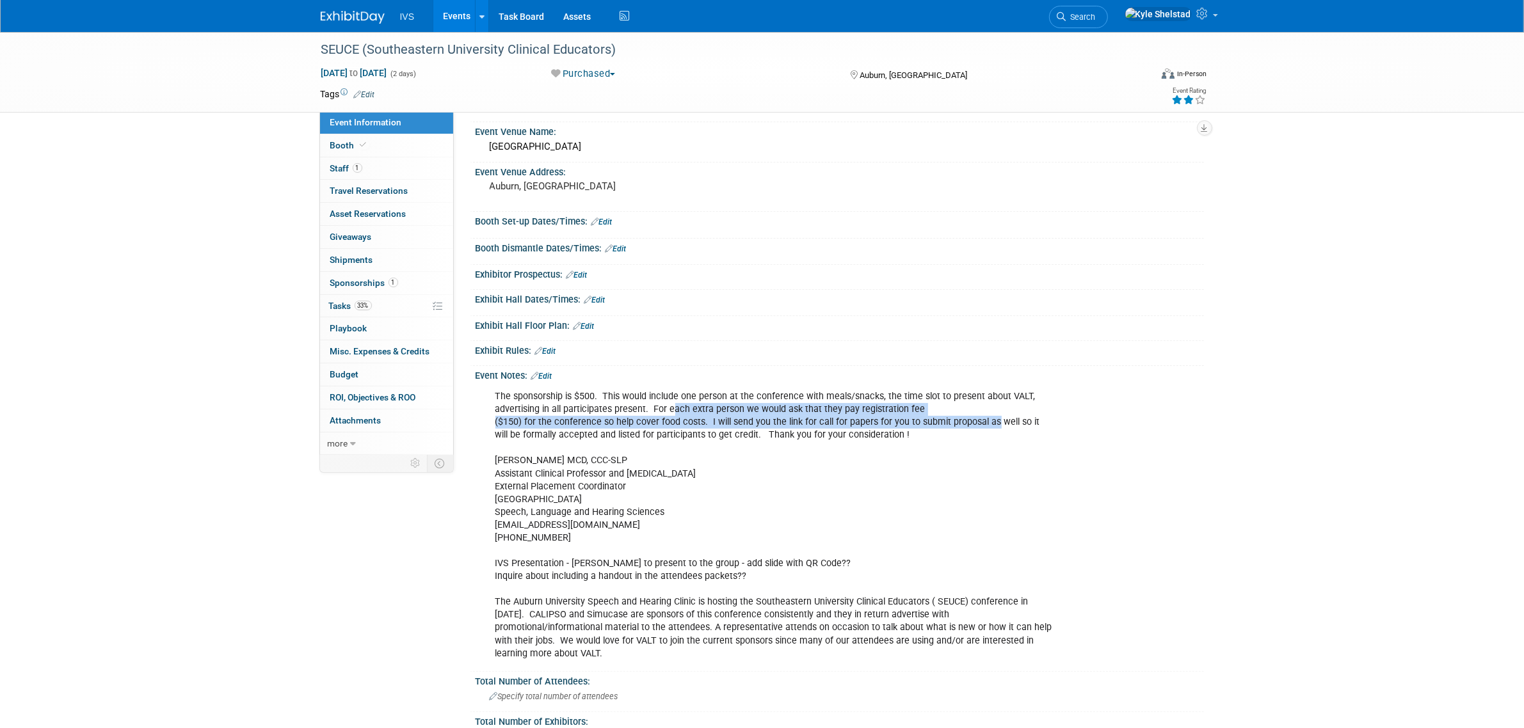
drag, startPoint x: 792, startPoint y: 408, endPoint x: 1035, endPoint y: 432, distance: 244.4
click at [1022, 431] on div "The sponsorship is $500. This would include one person at the conference with m…" at bounding box center [774, 525] width 577 height 283
click at [1039, 433] on div "The sponsorship is $500. This would include one person at the conference with m…" at bounding box center [774, 525] width 577 height 283
drag, startPoint x: 912, startPoint y: 424, endPoint x: 650, endPoint y: 420, distance: 261.8
click at [650, 420] on div "The sponsorship is $500. This would include one person at the conference with m…" at bounding box center [774, 525] width 577 height 283
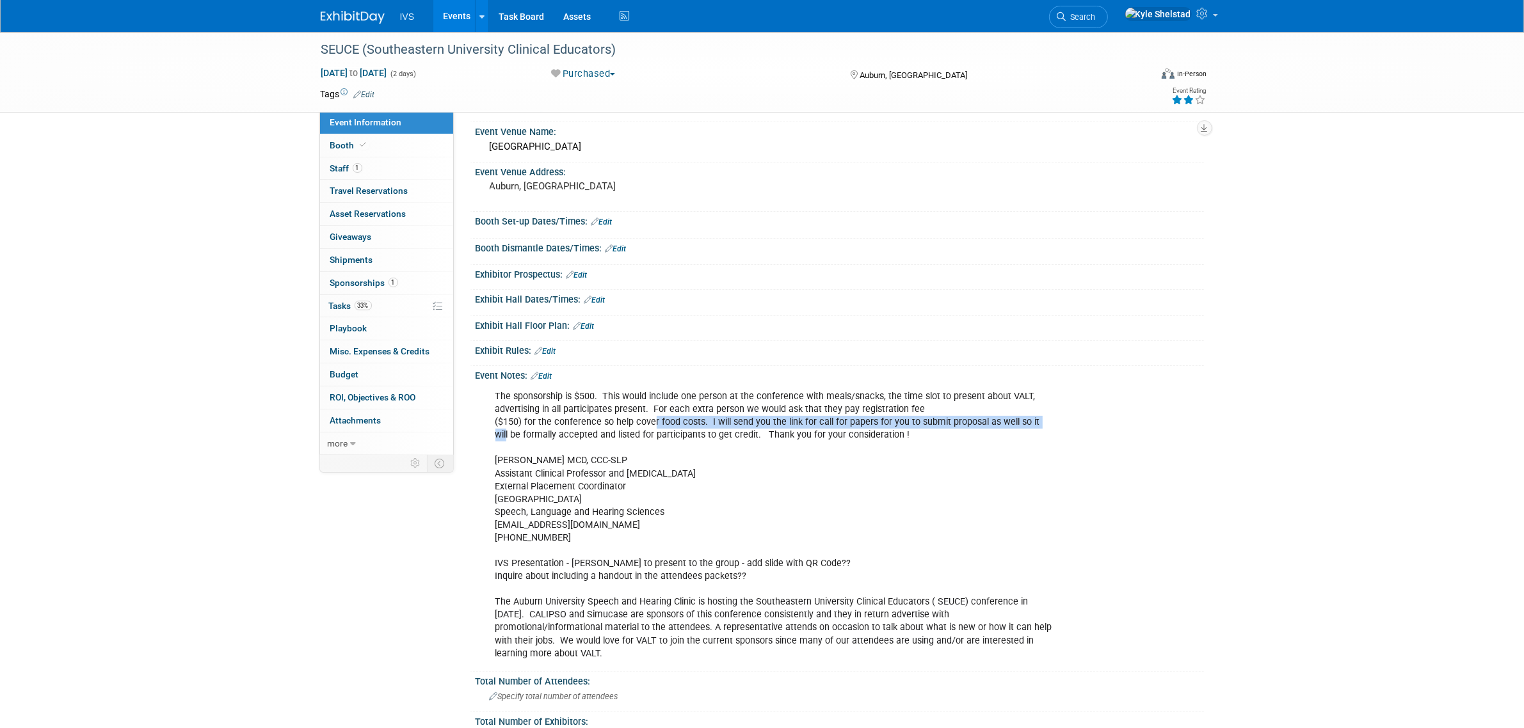
click at [650, 420] on div "The sponsorship is $500. This would include one person at the conference with m…" at bounding box center [774, 525] width 577 height 283
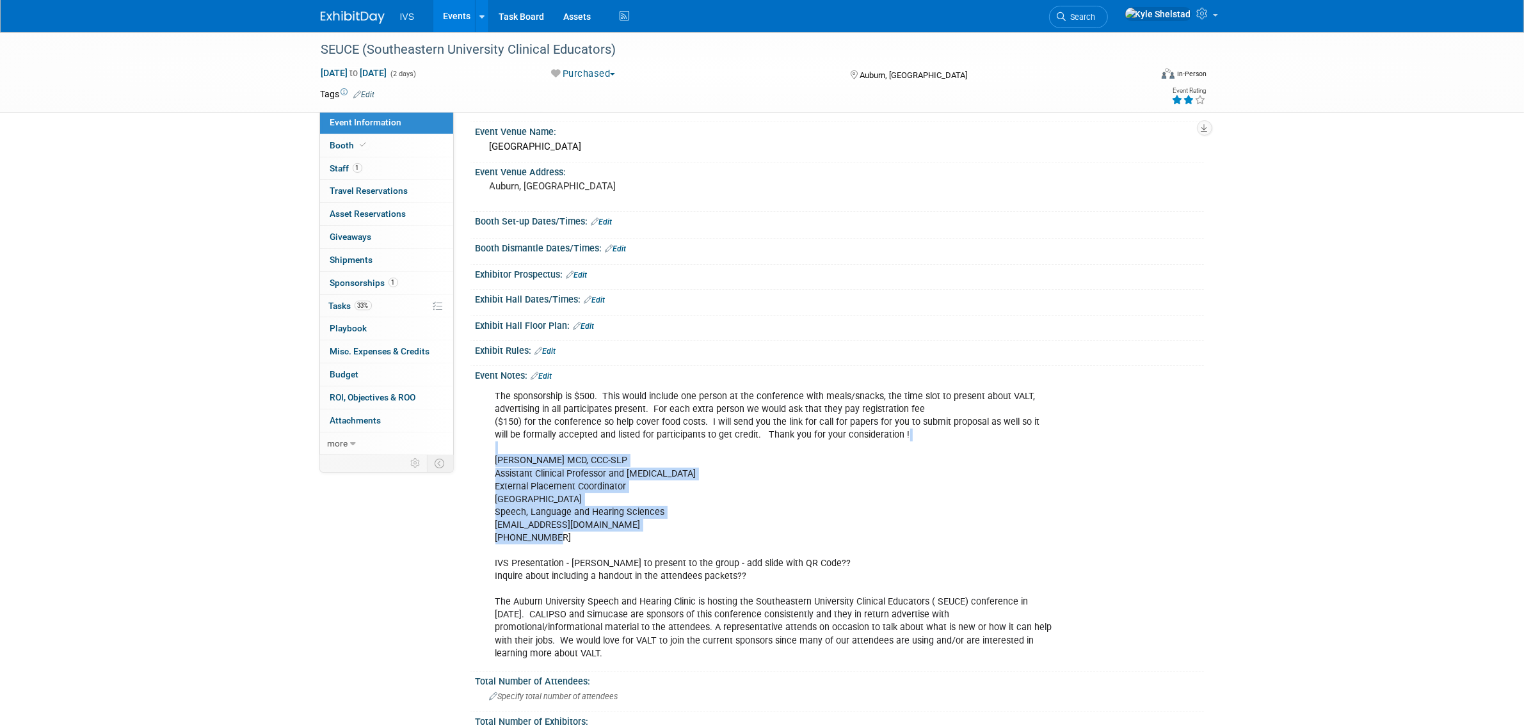
drag, startPoint x: 541, startPoint y: 449, endPoint x: 769, endPoint y: 558, distance: 253.1
click at [755, 552] on div "The sponsorship is $500. This would include one person at the conference with m…" at bounding box center [774, 525] width 577 height 283
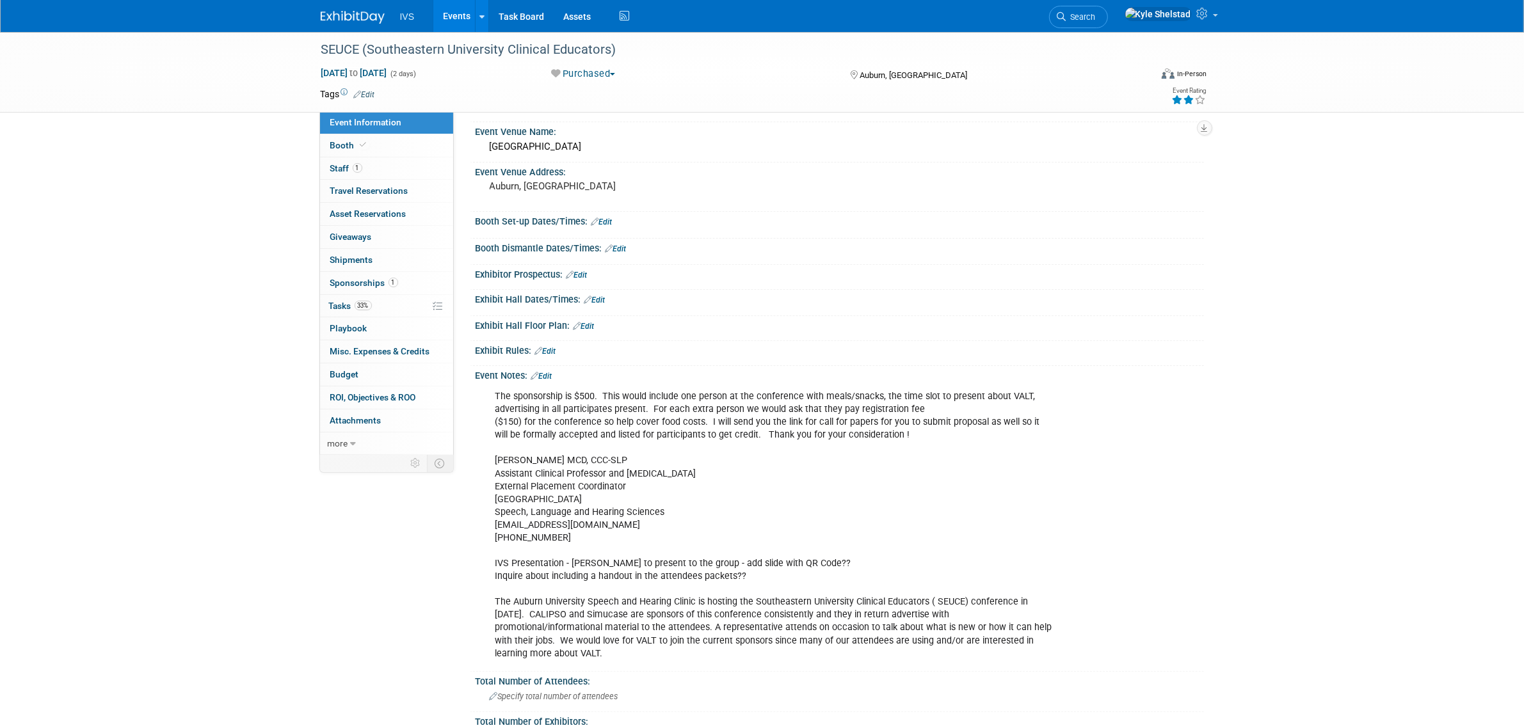
click at [782, 561] on div "The sponsorship is $500. This would include one person at the conference with m…" at bounding box center [774, 525] width 577 height 283
